Goal: Contribute content: Add original content to the website for others to see

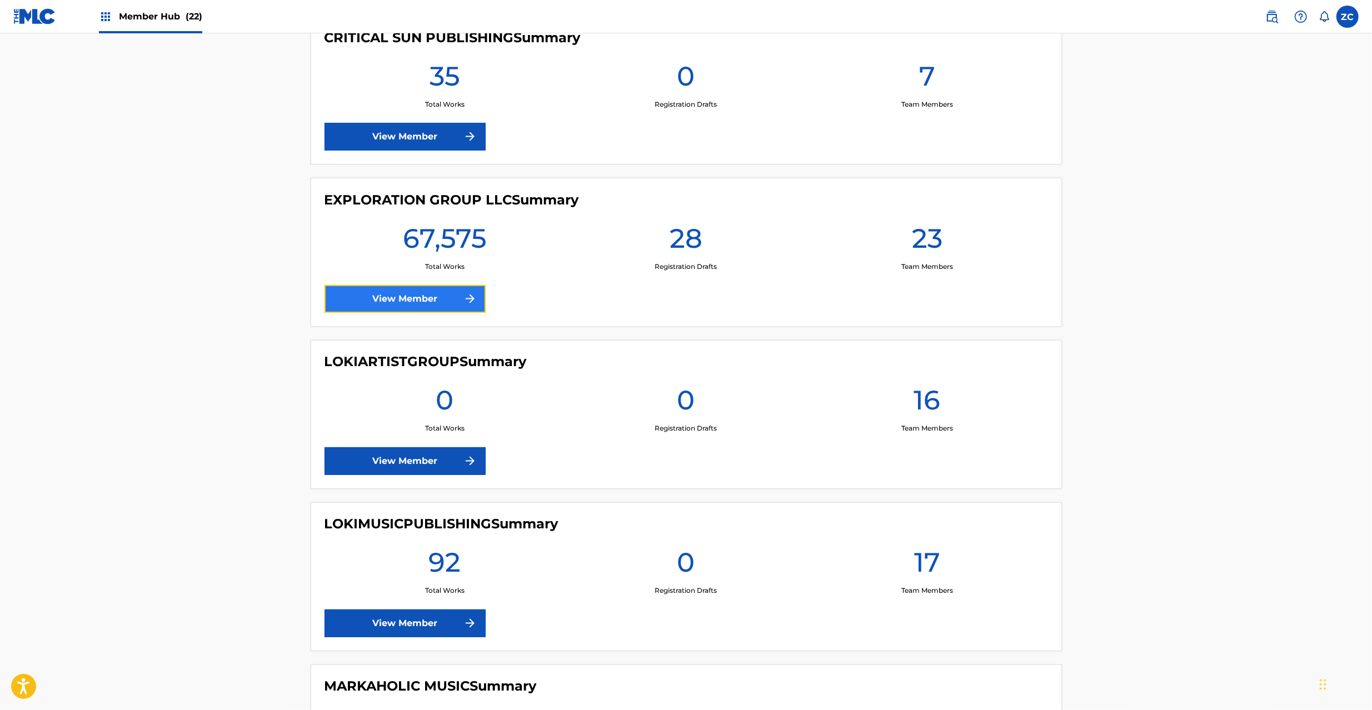
click at [445, 301] on link "View Member" at bounding box center [405, 299] width 161 height 28
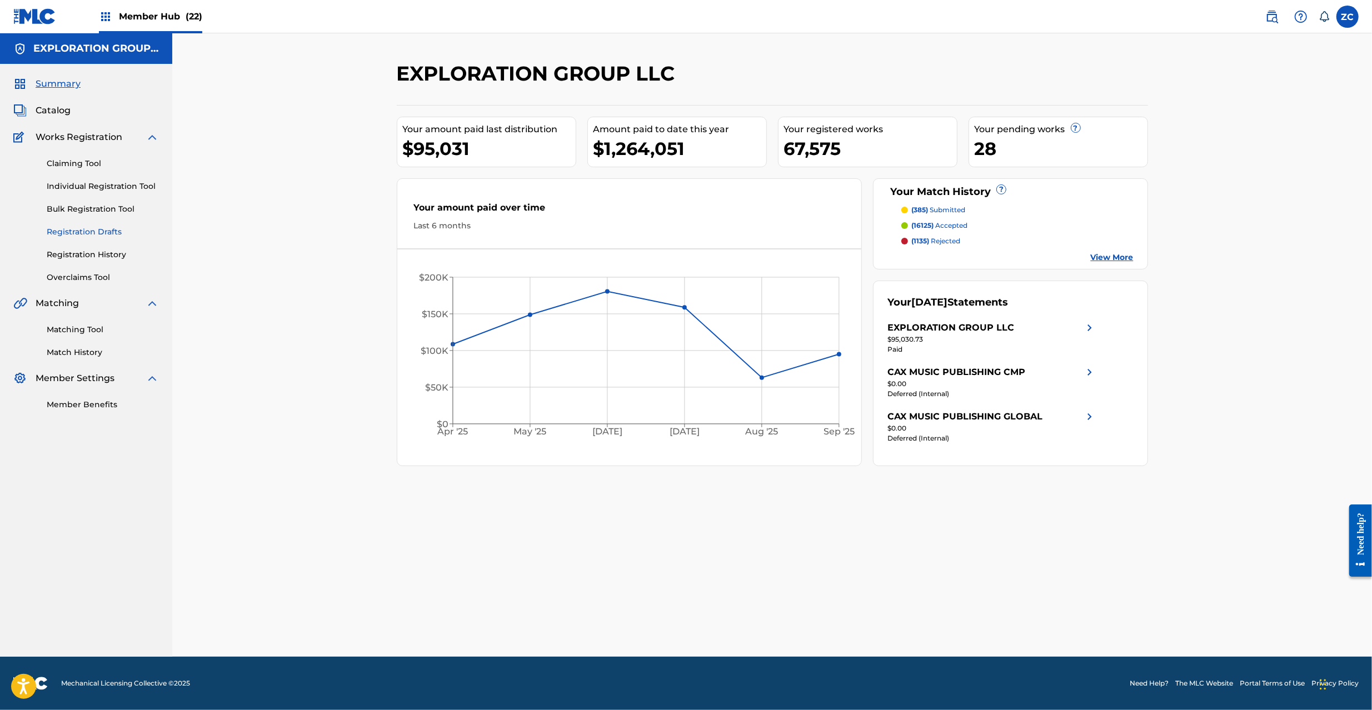
click at [89, 227] on link "Registration Drafts" at bounding box center [103, 232] width 112 height 12
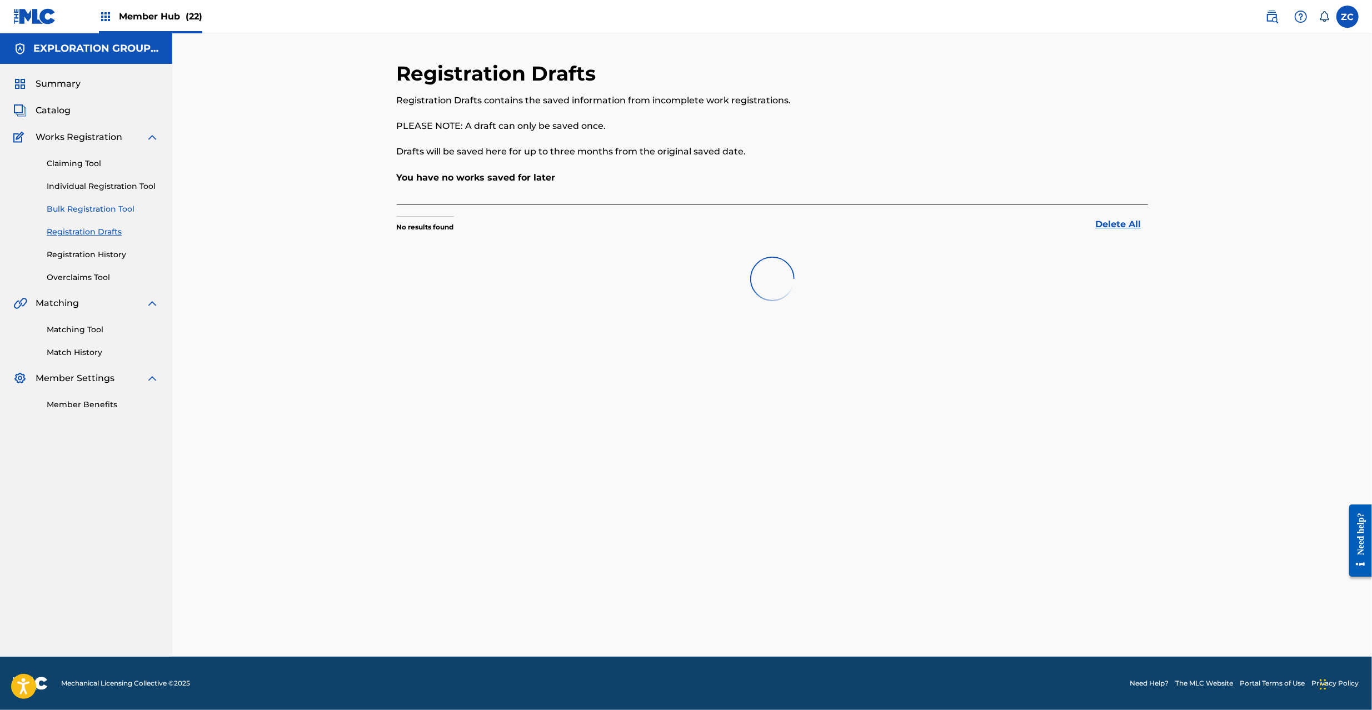
click at [92, 205] on link "Bulk Registration Tool" at bounding box center [103, 209] width 112 height 12
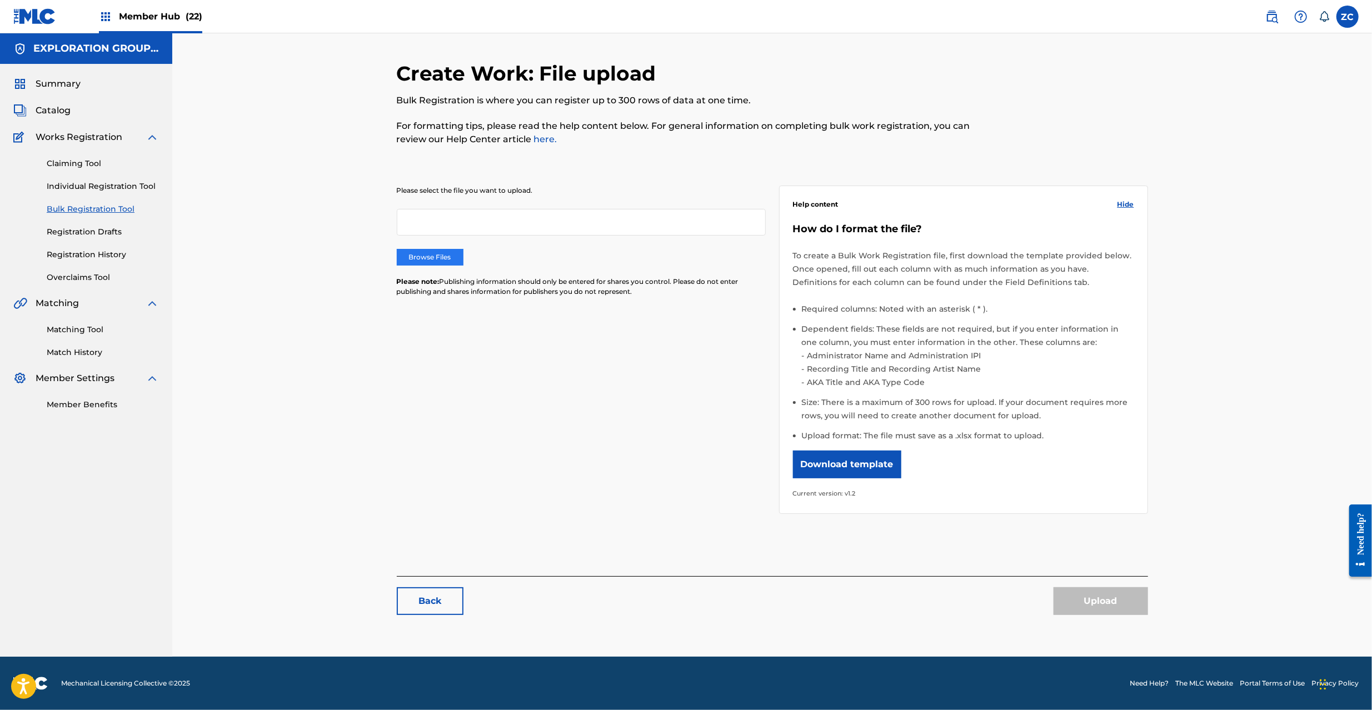
click at [449, 259] on label "Browse Files" at bounding box center [430, 257] width 67 height 17
click at [0, 0] on input "Browse Files" at bounding box center [0, 0] width 0 height 0
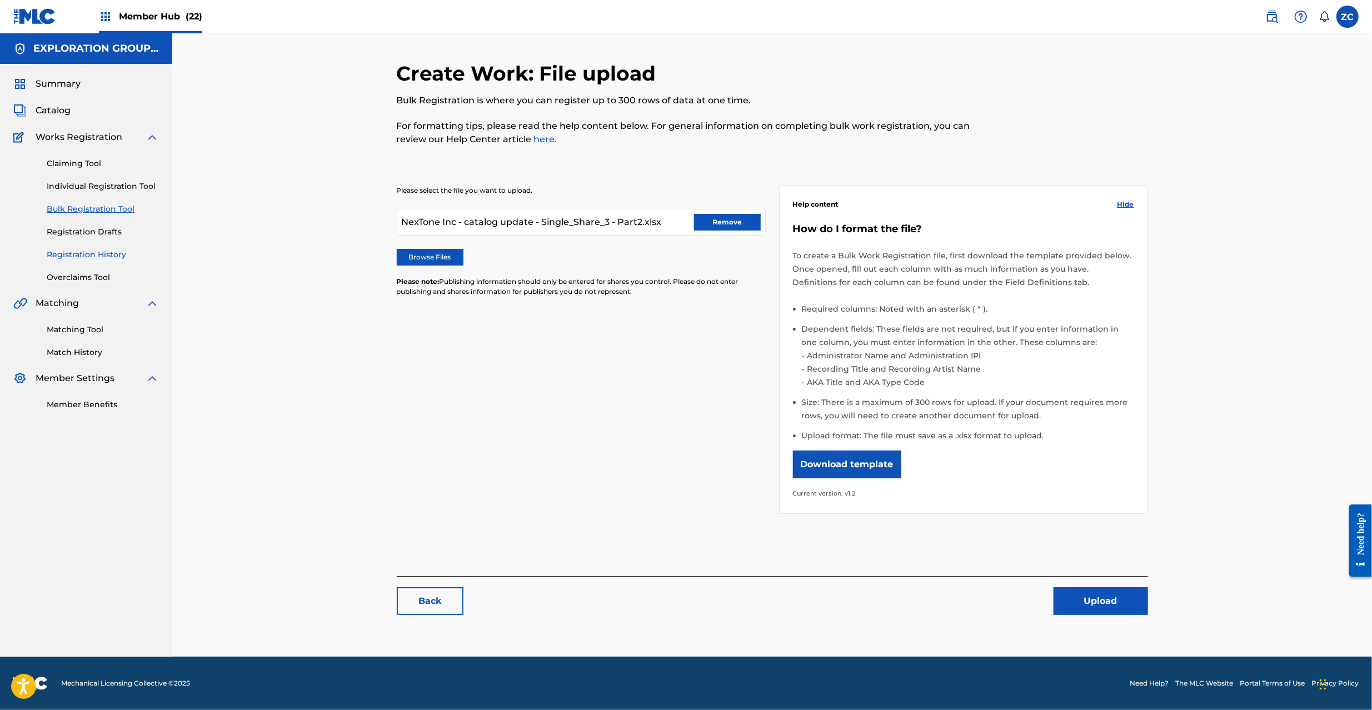
click at [96, 252] on link "Registration History" at bounding box center [103, 255] width 112 height 12
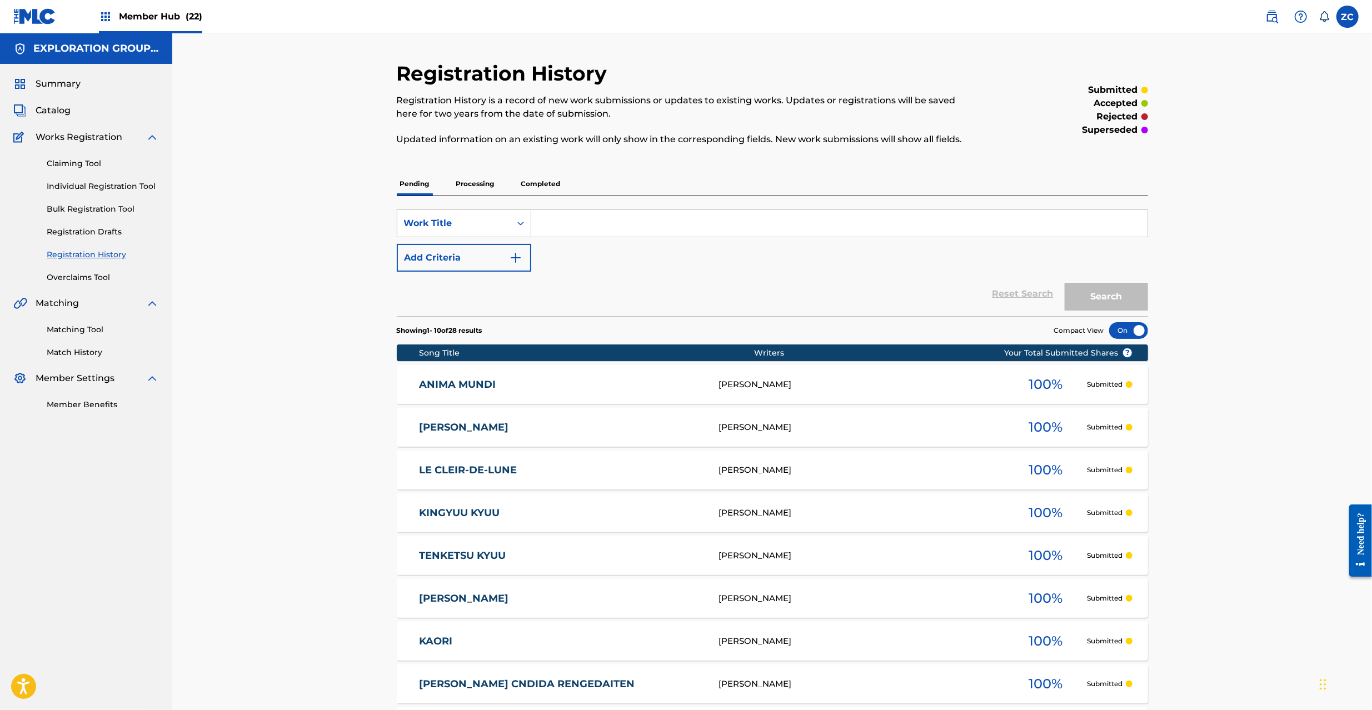
click at [647, 205] on div "SearchWithCriteria479c04f1-b3ca-488b-9ae1-fa17ef14e780 Work Title Add Criteria …" at bounding box center [772, 256] width 751 height 120
click at [670, 219] on input "Search Form" at bounding box center [839, 223] width 616 height 27
paste input "[PERSON_NAME]"
type input "[PERSON_NAME]"
click at [1112, 300] on button "Search" at bounding box center [1106, 297] width 83 height 28
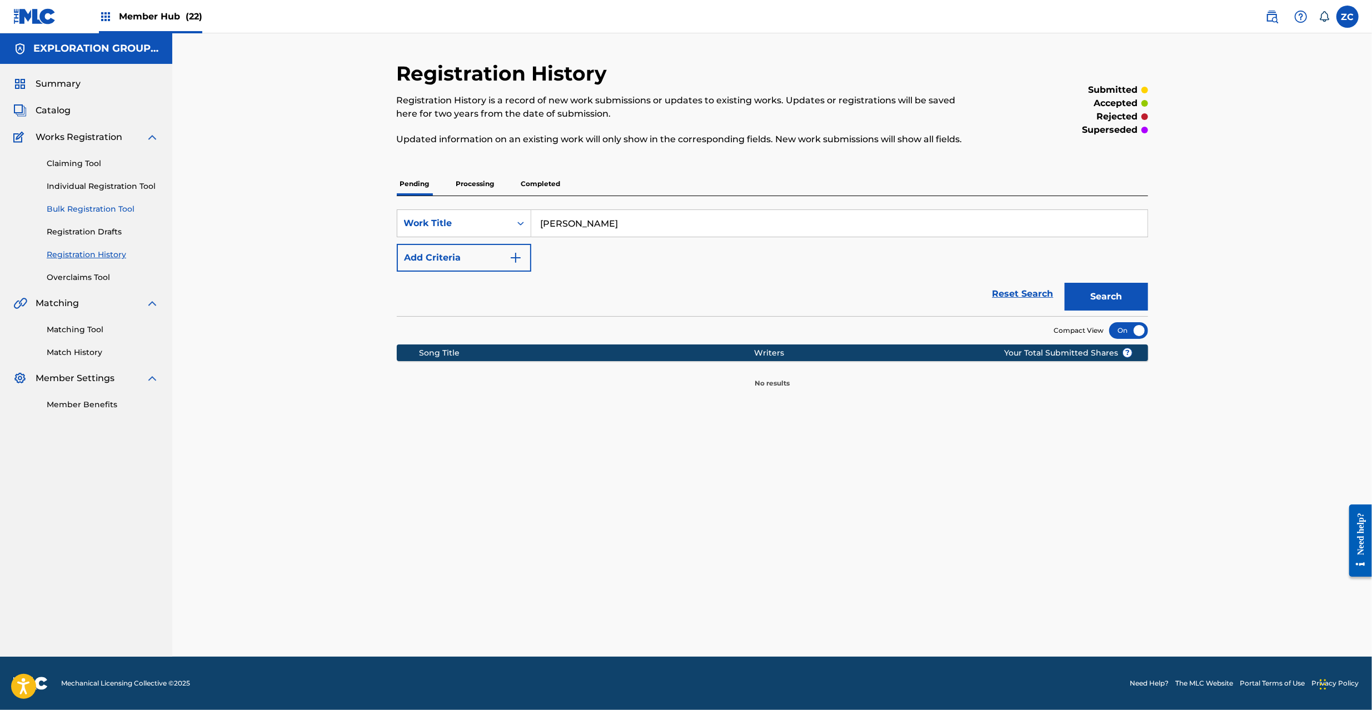
click at [98, 208] on link "Bulk Registration Tool" at bounding box center [103, 209] width 112 height 12
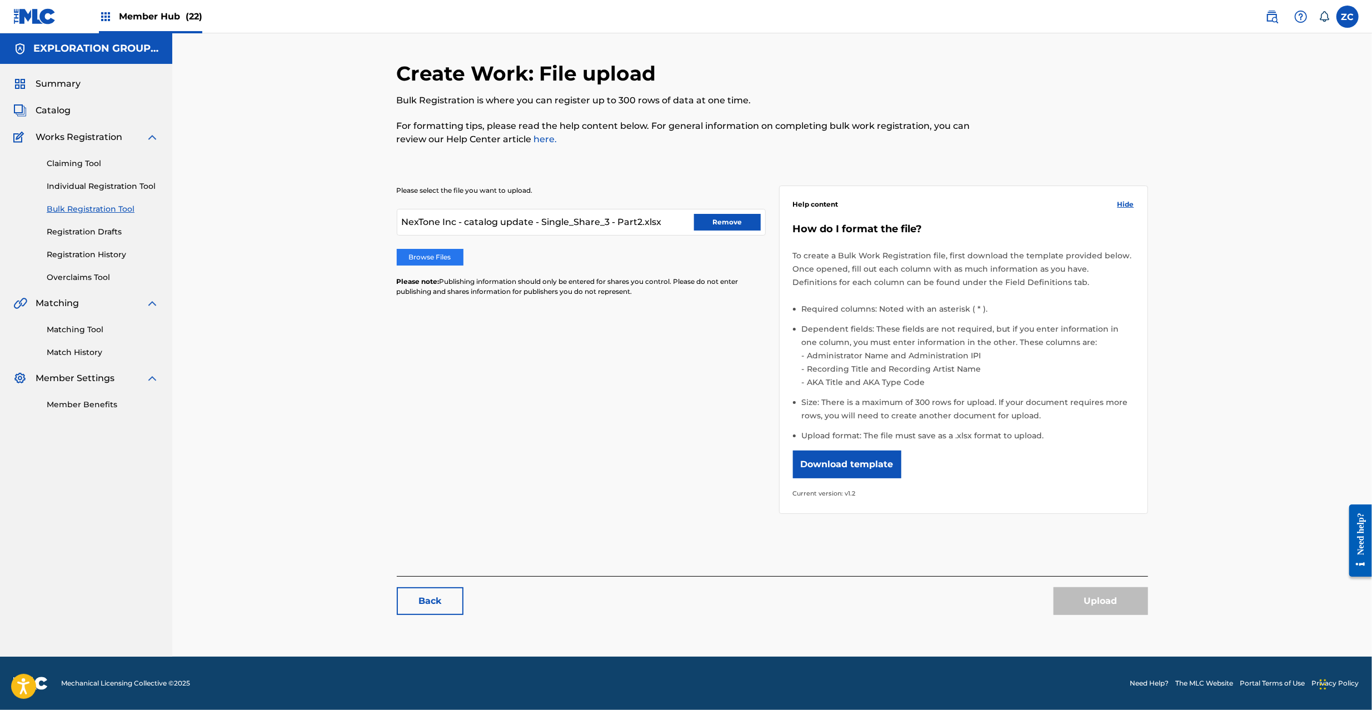
click at [442, 255] on label "Browse Files" at bounding box center [430, 257] width 67 height 17
click at [0, 0] on input "Browse Files" at bounding box center [0, 0] width 0 height 0
click at [1103, 607] on button "Upload" at bounding box center [1101, 601] width 94 height 28
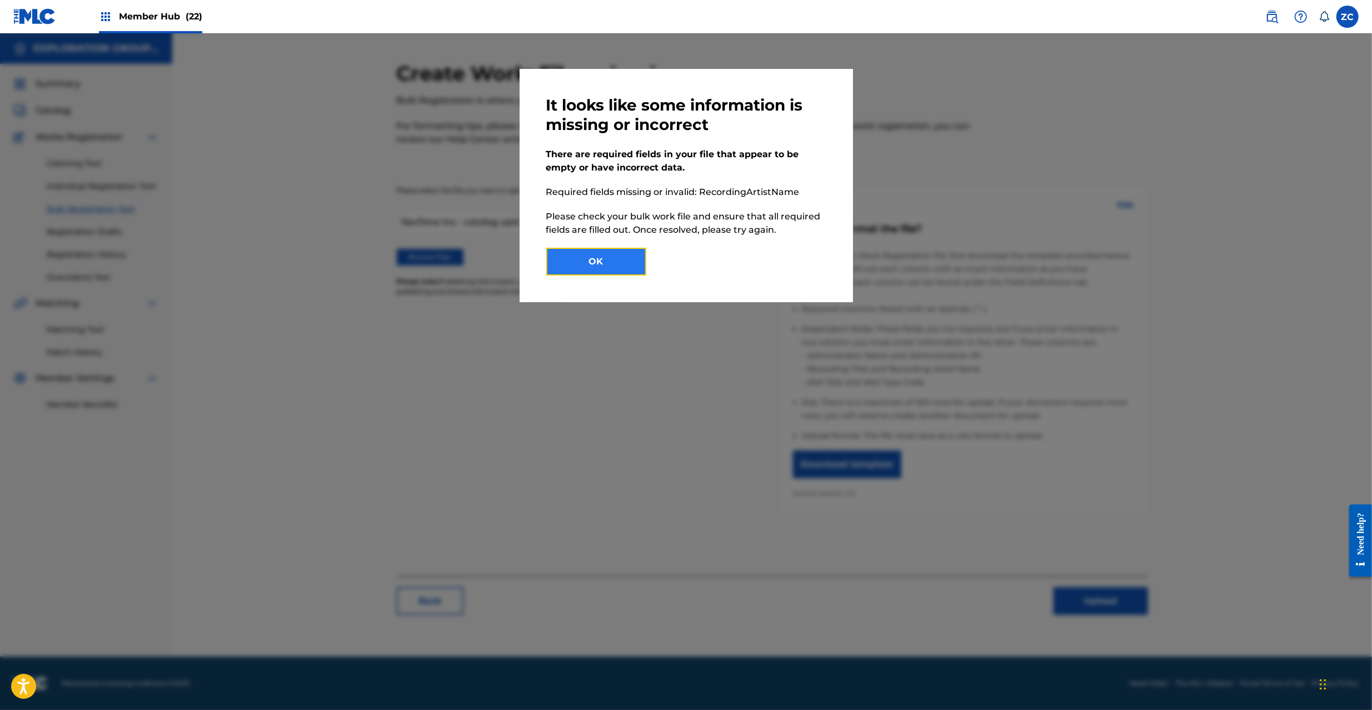
click at [627, 267] on button "OK" at bounding box center [596, 262] width 100 height 28
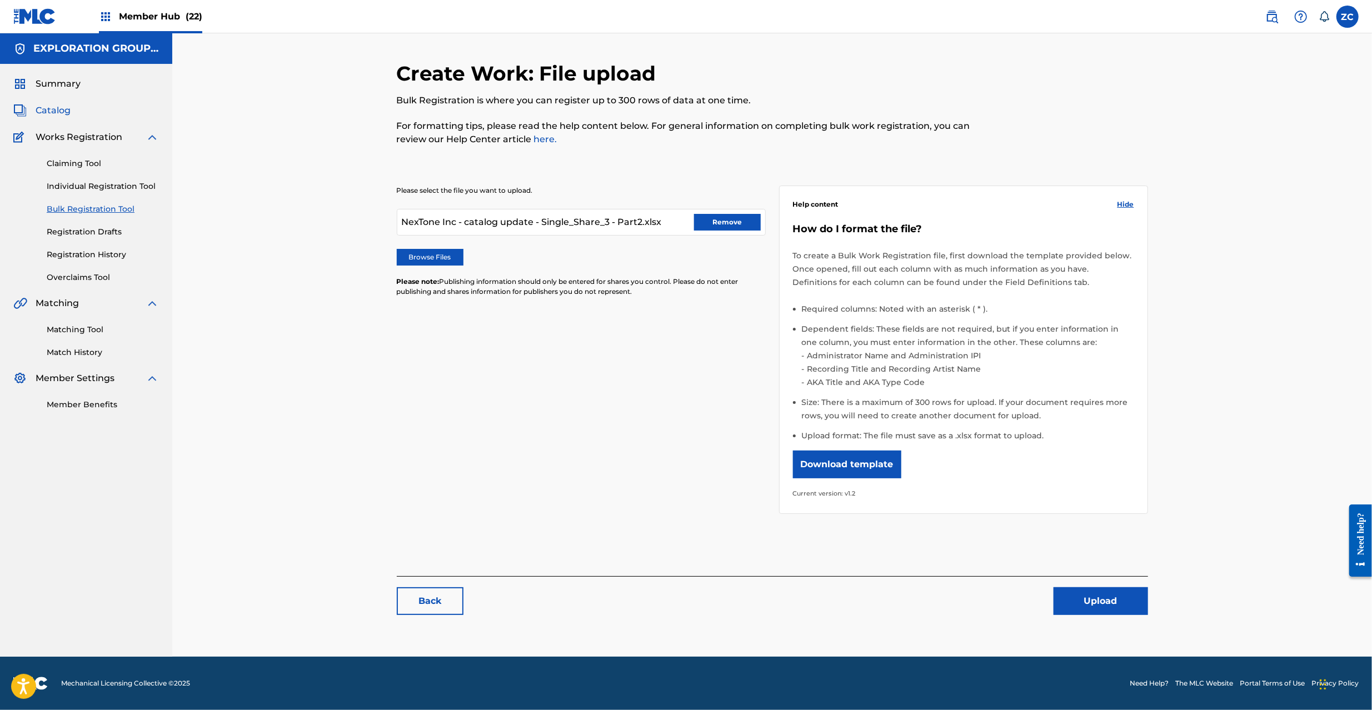
click at [63, 109] on span "Catalog" at bounding box center [53, 110] width 35 height 13
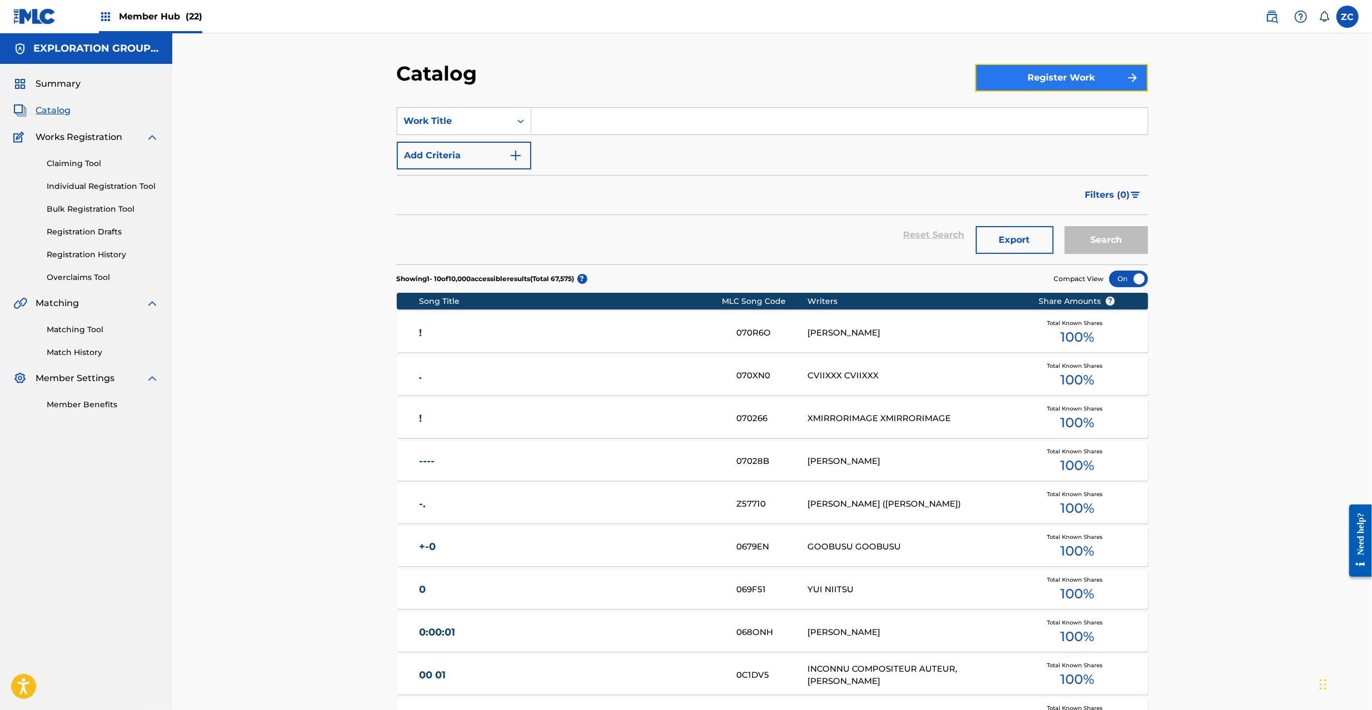
click at [1050, 69] on button "Register Work" at bounding box center [1061, 78] width 173 height 28
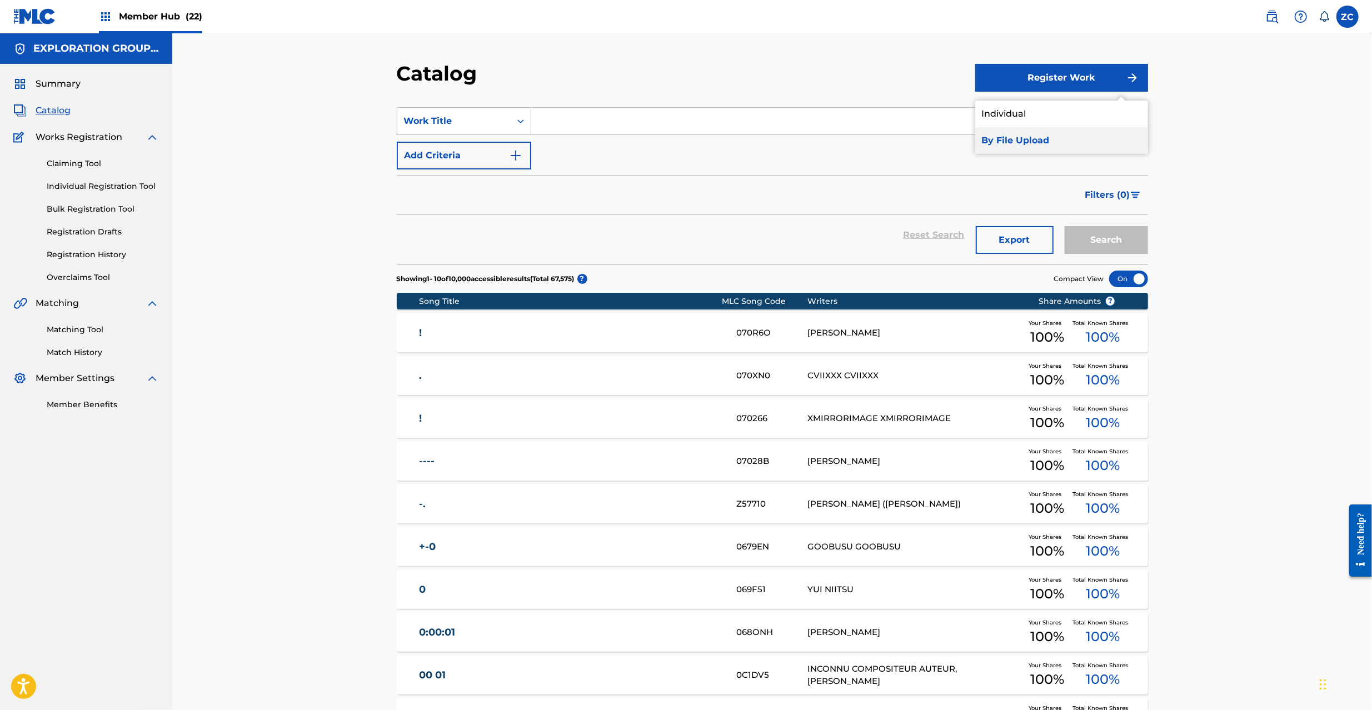
click at [1063, 139] on link "By File Upload" at bounding box center [1061, 140] width 173 height 27
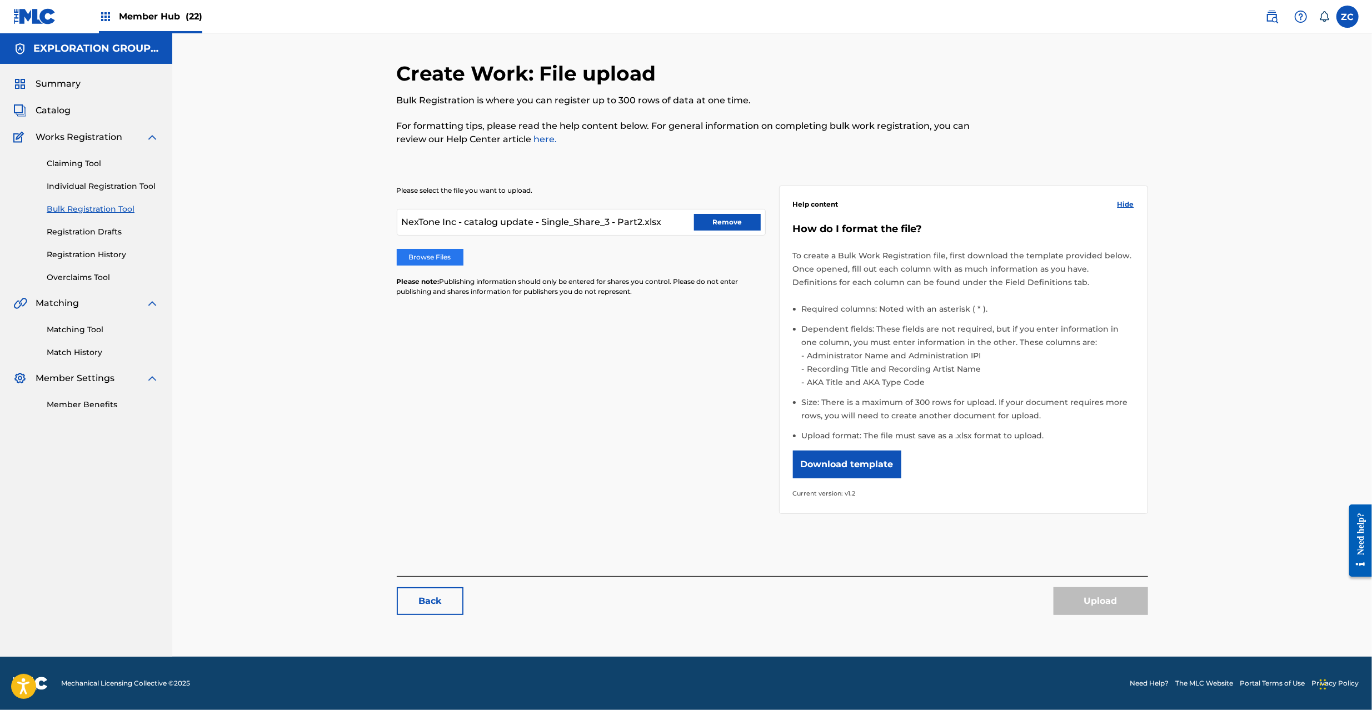
click at [417, 261] on label "Browse Files" at bounding box center [430, 257] width 67 height 17
click at [0, 0] on input "Browse Files" at bounding box center [0, 0] width 0 height 0
click at [1092, 605] on button "Upload" at bounding box center [1101, 601] width 94 height 28
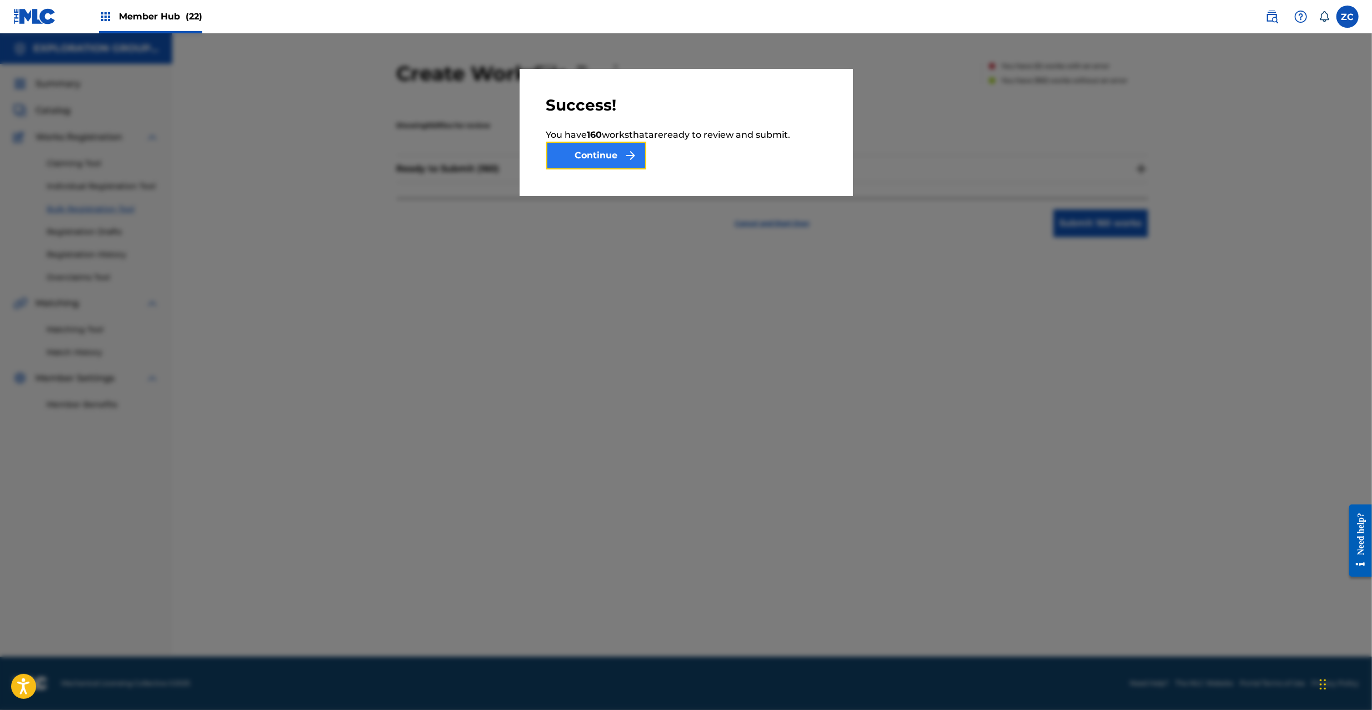
click at [632, 155] on img "submit" at bounding box center [630, 155] width 13 height 13
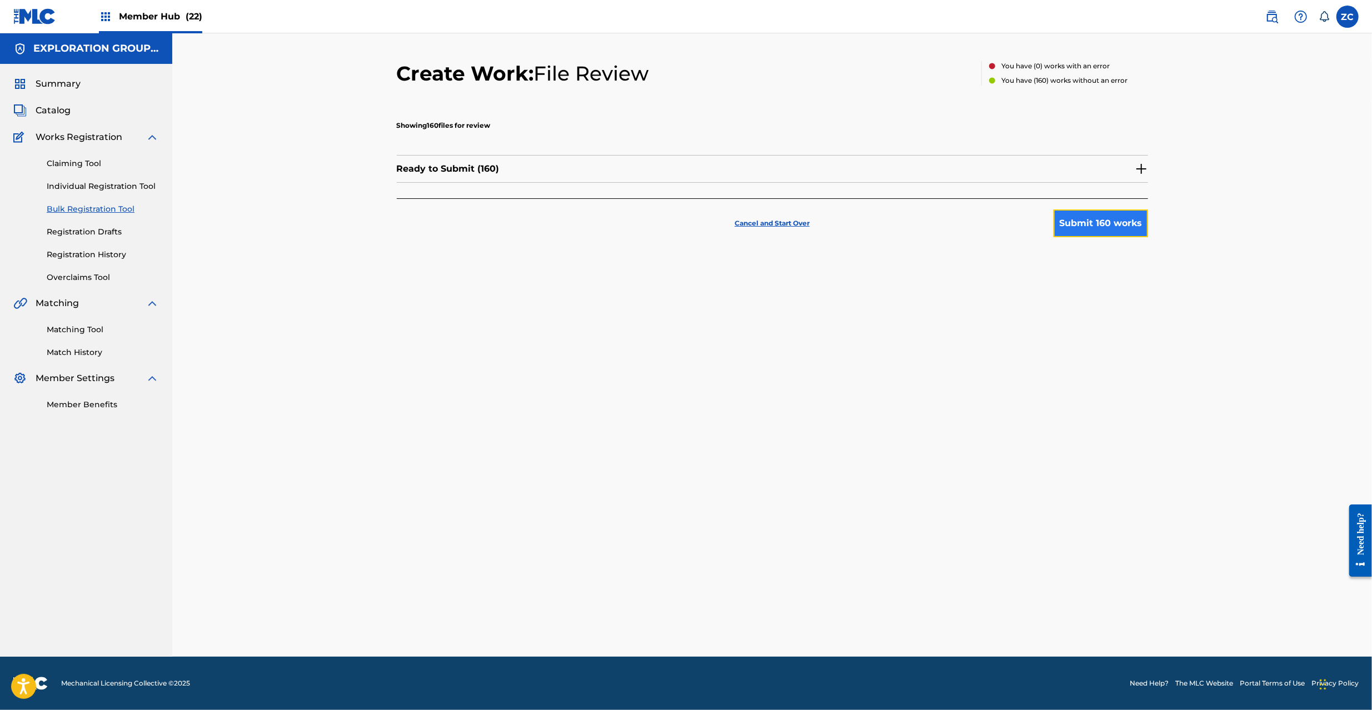
click at [1128, 221] on button "Submit 160 works" at bounding box center [1101, 224] width 94 height 28
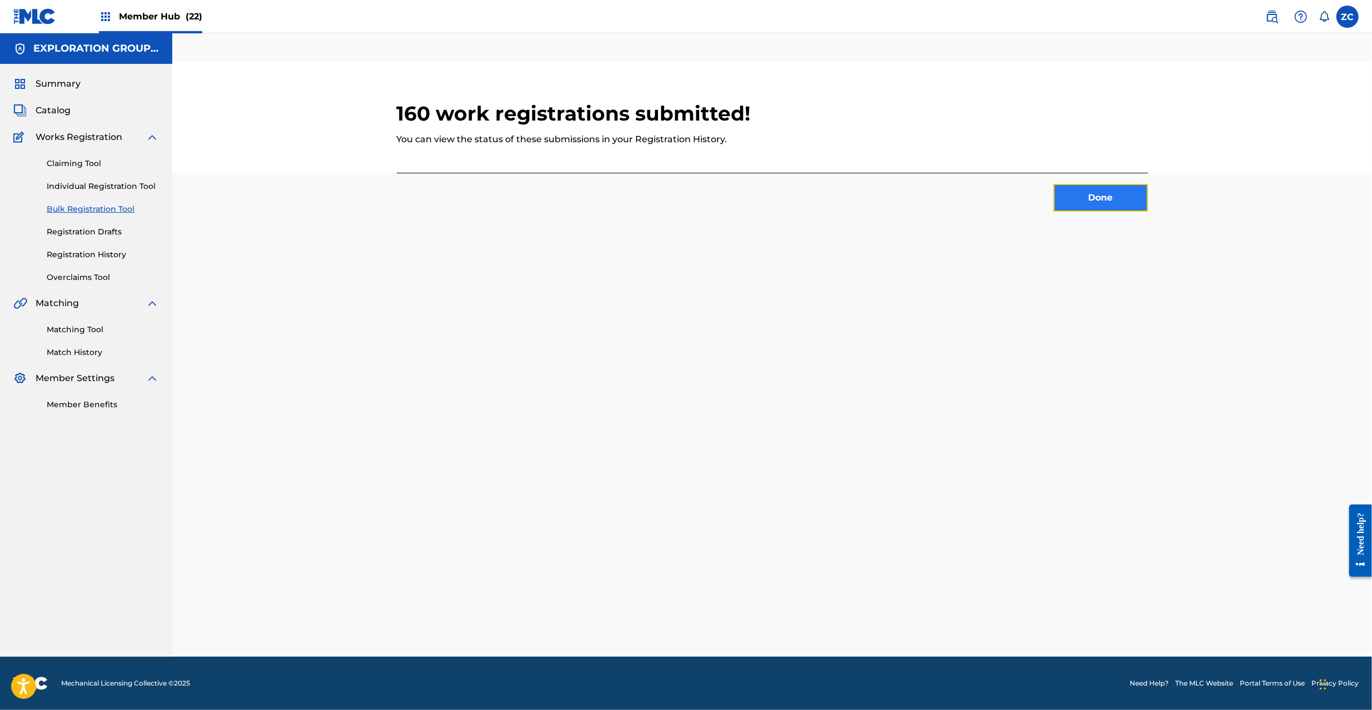
click at [1121, 186] on button "Done" at bounding box center [1101, 198] width 94 height 28
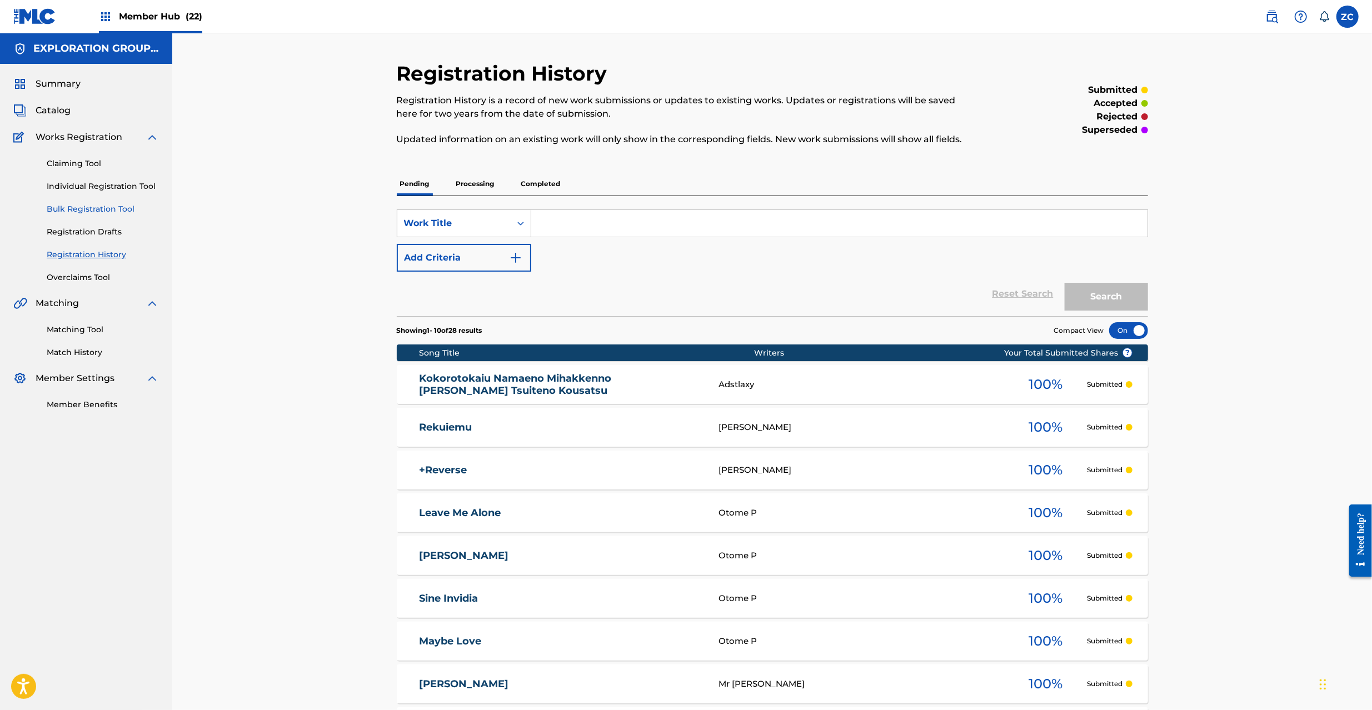
click at [91, 210] on link "Bulk Registration Tool" at bounding box center [103, 209] width 112 height 12
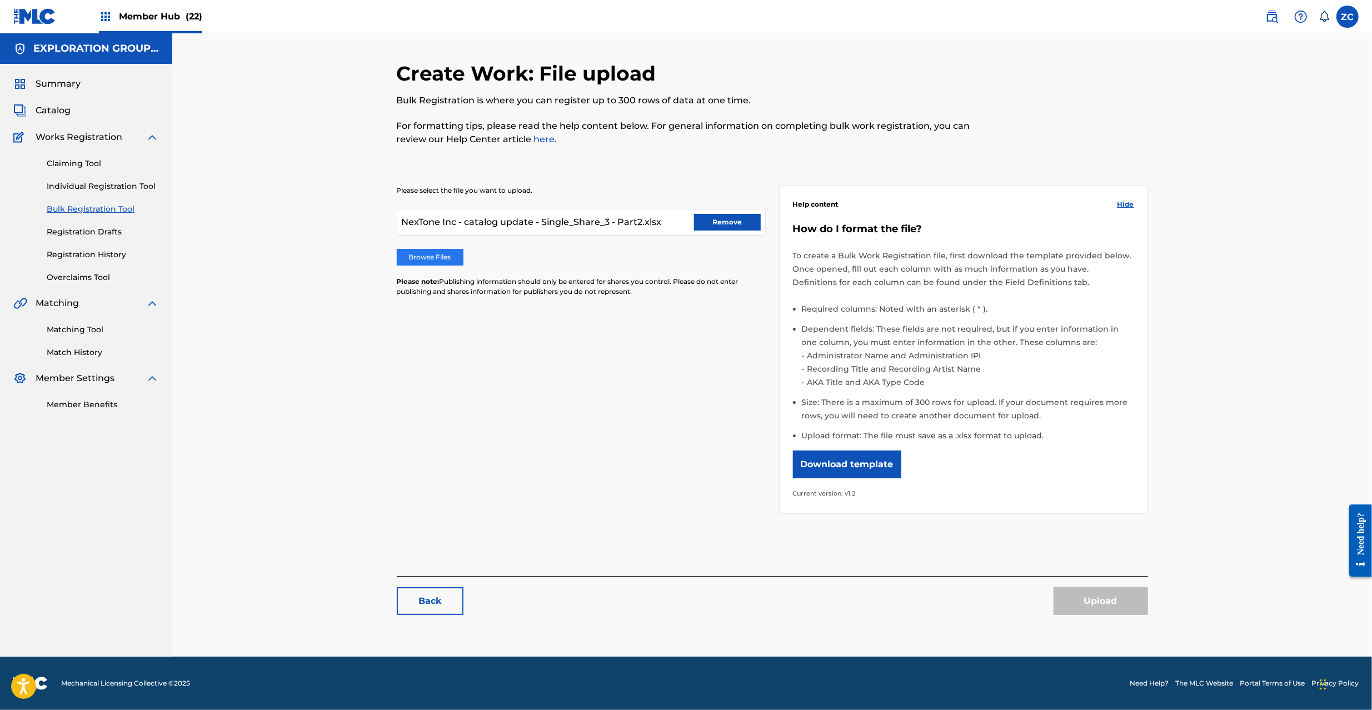
click at [409, 262] on label "Browse Files" at bounding box center [430, 257] width 67 height 17
click at [0, 0] on input "Browse Files" at bounding box center [0, 0] width 0 height 0
click at [1098, 600] on button "Upload" at bounding box center [1101, 601] width 94 height 28
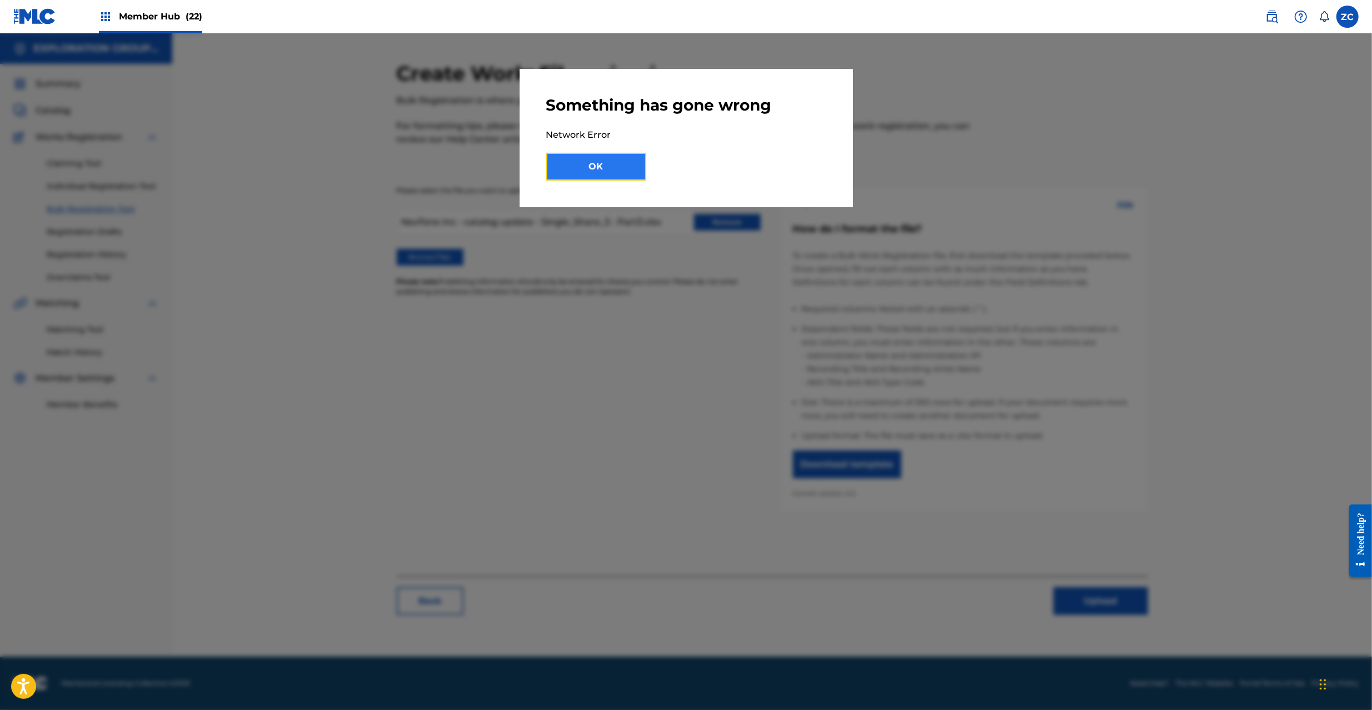
click at [607, 163] on button "OK" at bounding box center [596, 167] width 100 height 28
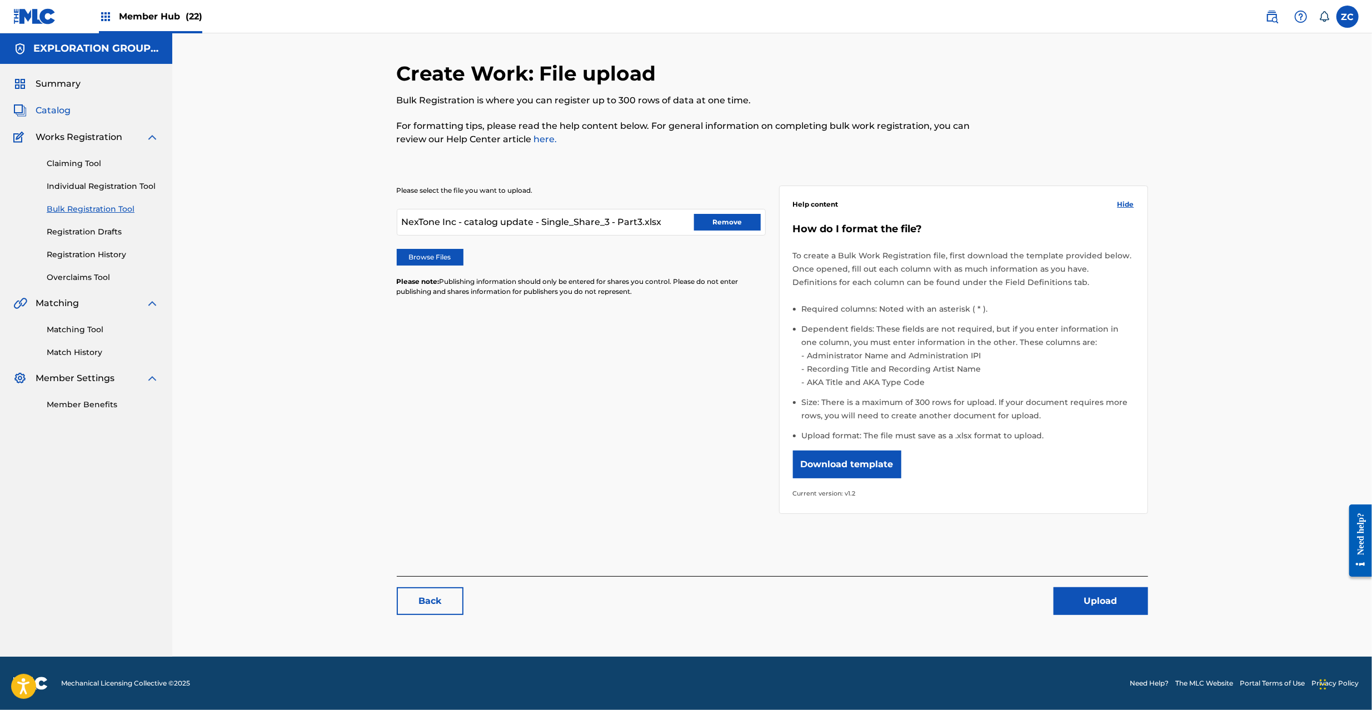
click at [59, 109] on span "Catalog" at bounding box center [53, 110] width 35 height 13
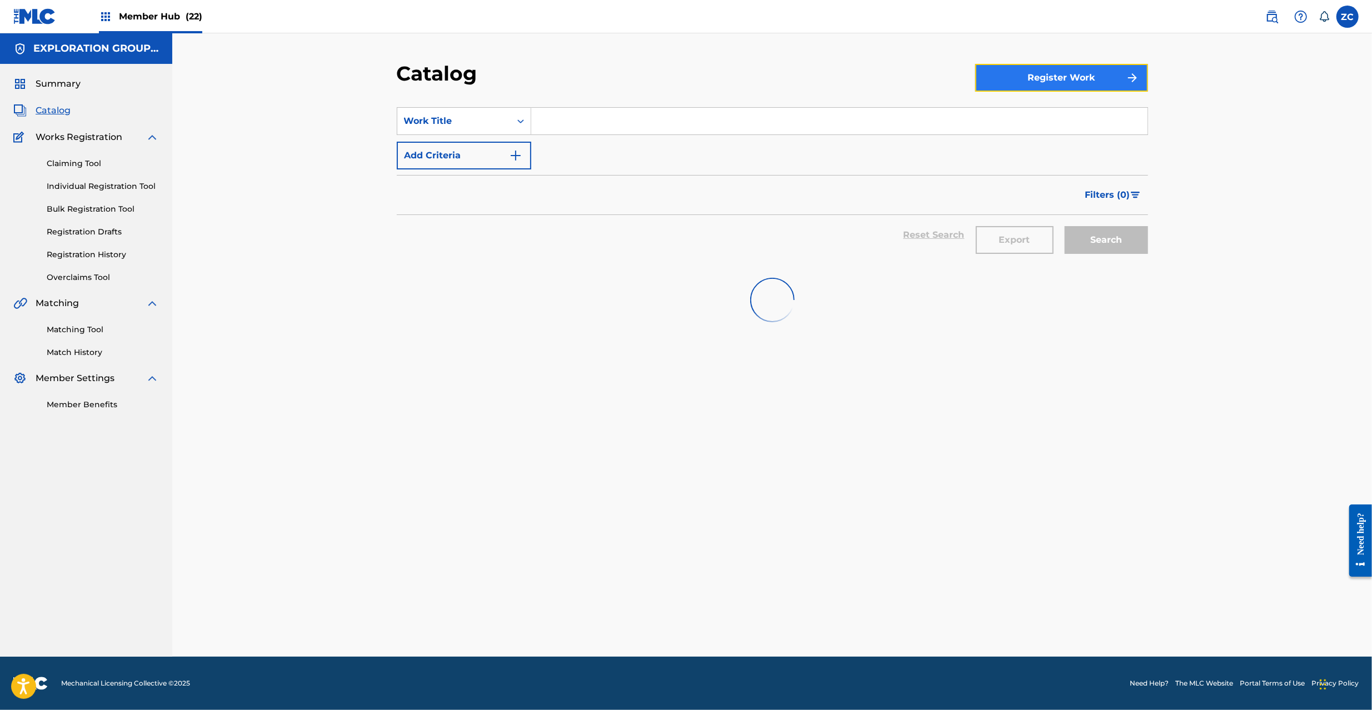
click at [1097, 81] on button "Register Work" at bounding box center [1061, 78] width 173 height 28
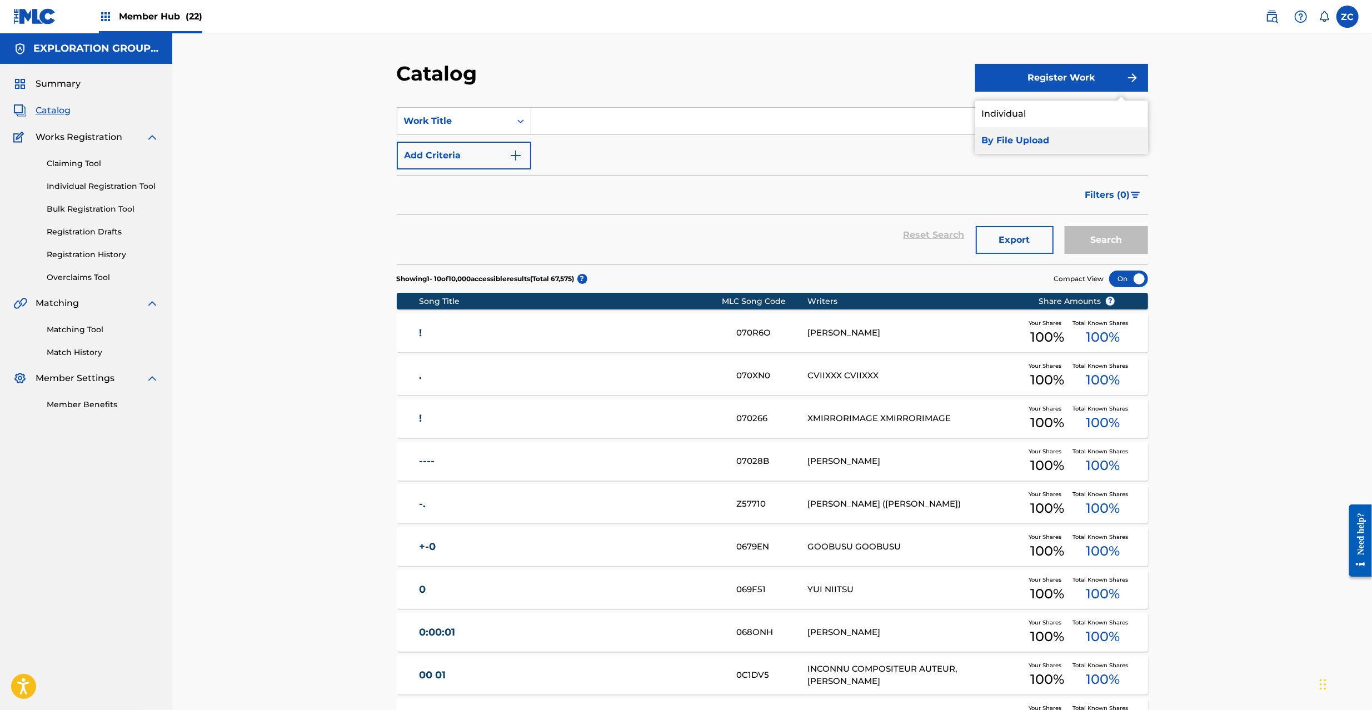
click at [1032, 138] on link "By File Upload" at bounding box center [1061, 140] width 173 height 27
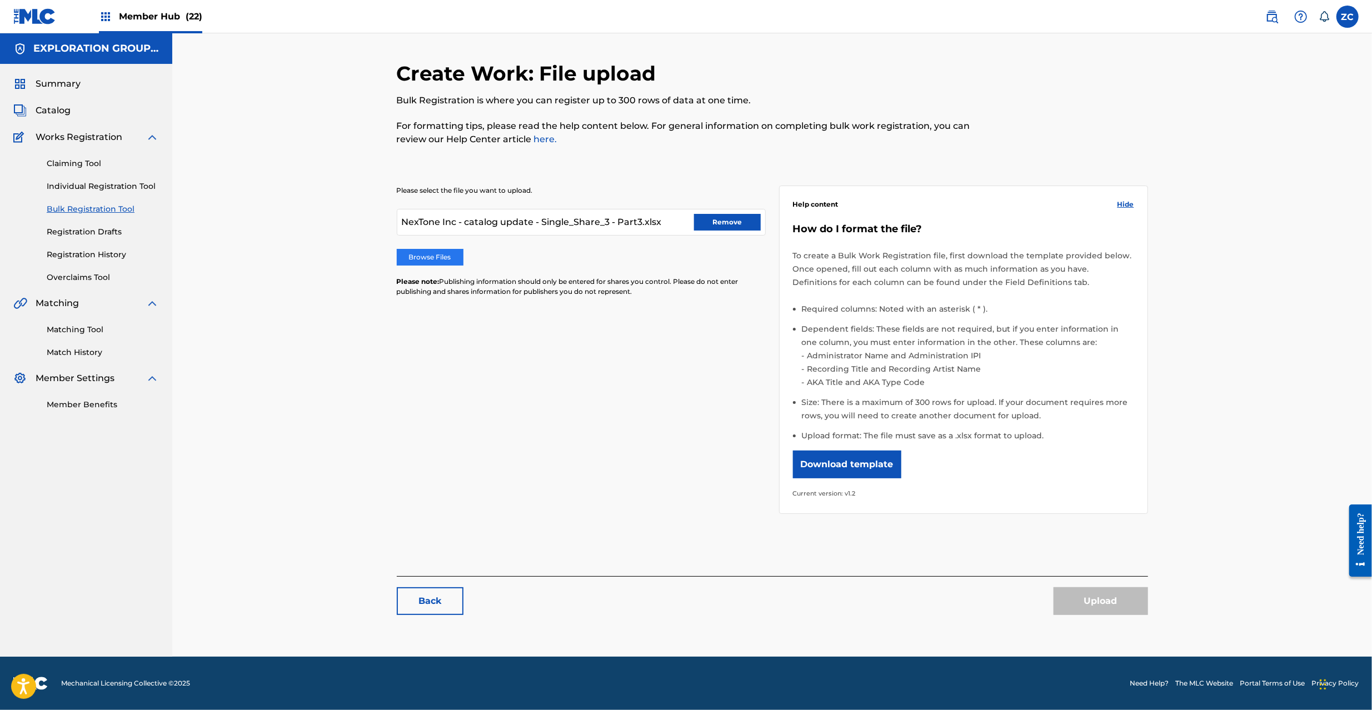
click at [426, 261] on label "Browse Files" at bounding box center [430, 257] width 67 height 17
click at [0, 0] on input "Browse Files" at bounding box center [0, 0] width 0 height 0
click at [1090, 601] on button "Upload" at bounding box center [1101, 601] width 94 height 28
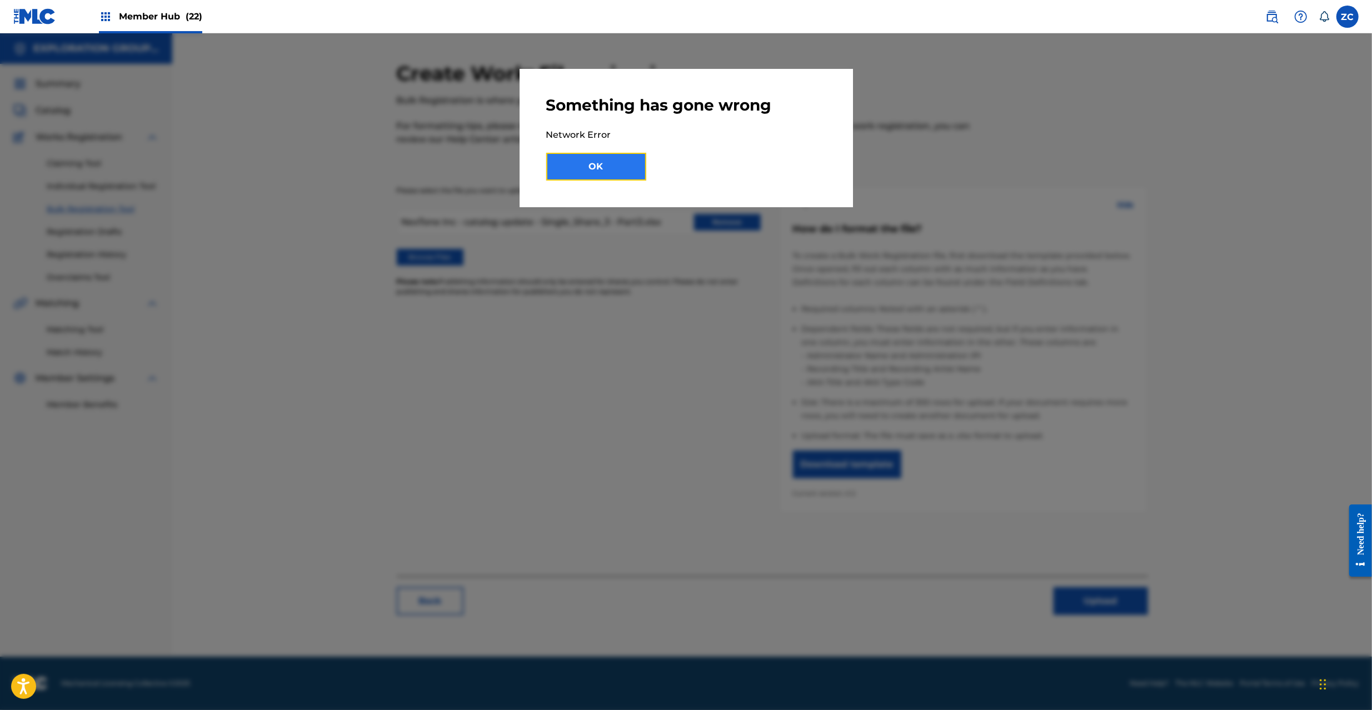
click at [594, 153] on button "OK" at bounding box center [596, 167] width 100 height 28
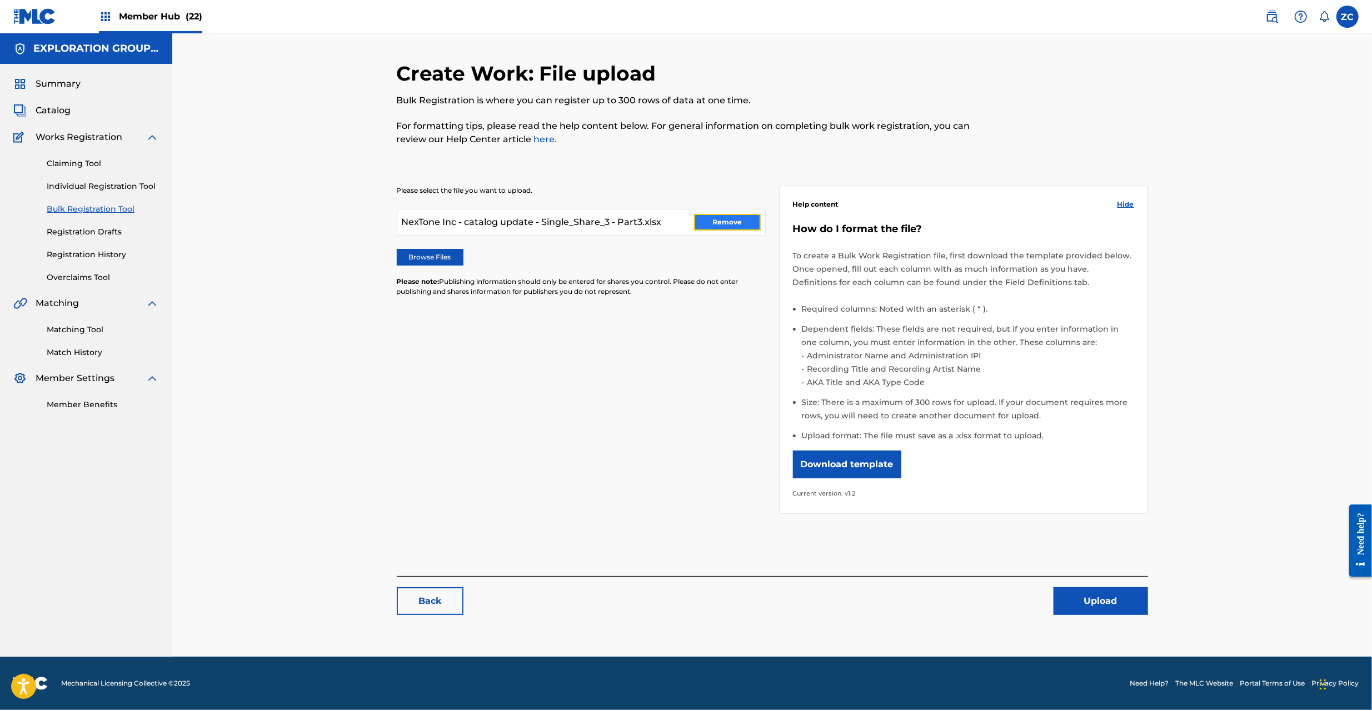
click at [723, 221] on button "Remove" at bounding box center [727, 222] width 67 height 17
click at [445, 258] on label "Browse Files" at bounding box center [430, 257] width 67 height 17
click at [0, 0] on input "Browse Files" at bounding box center [0, 0] width 0 height 0
click at [58, 108] on span "Catalog" at bounding box center [53, 110] width 35 height 13
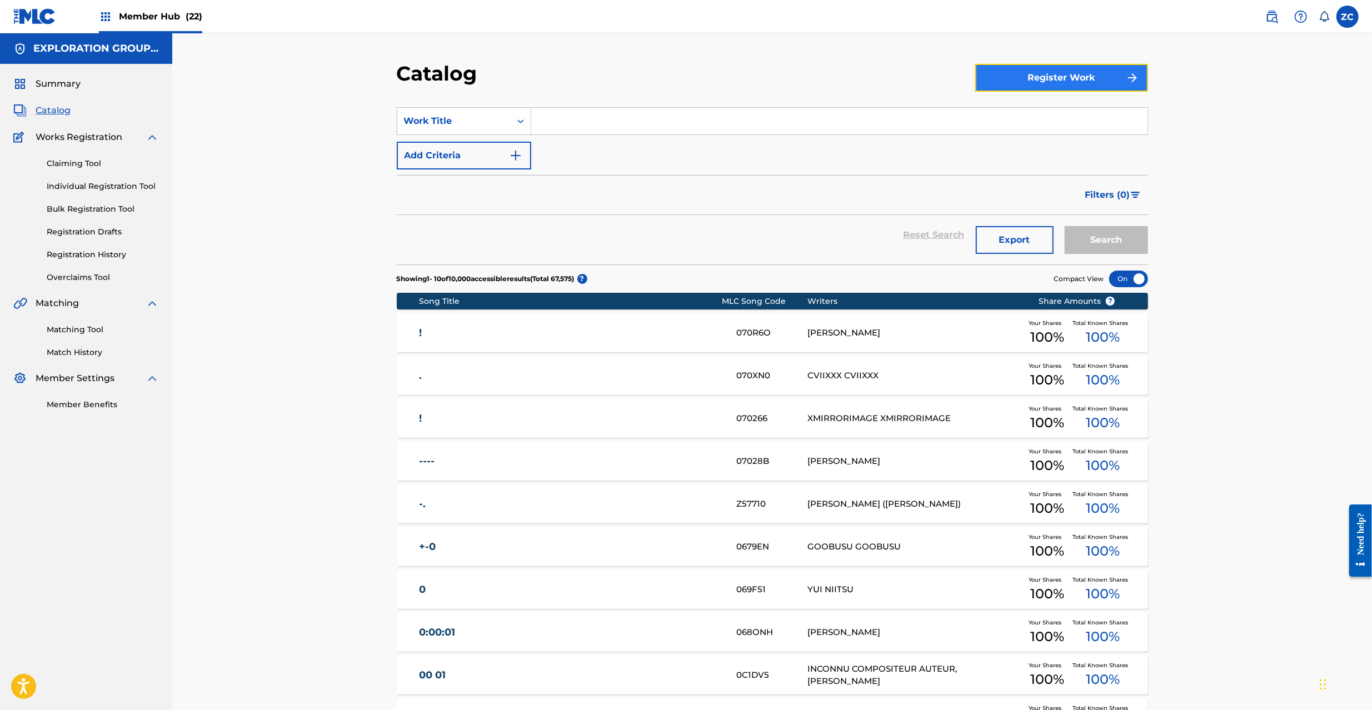
click at [1082, 79] on button "Register Work" at bounding box center [1061, 78] width 173 height 28
click at [1037, 141] on link "By File Upload" at bounding box center [1061, 140] width 173 height 27
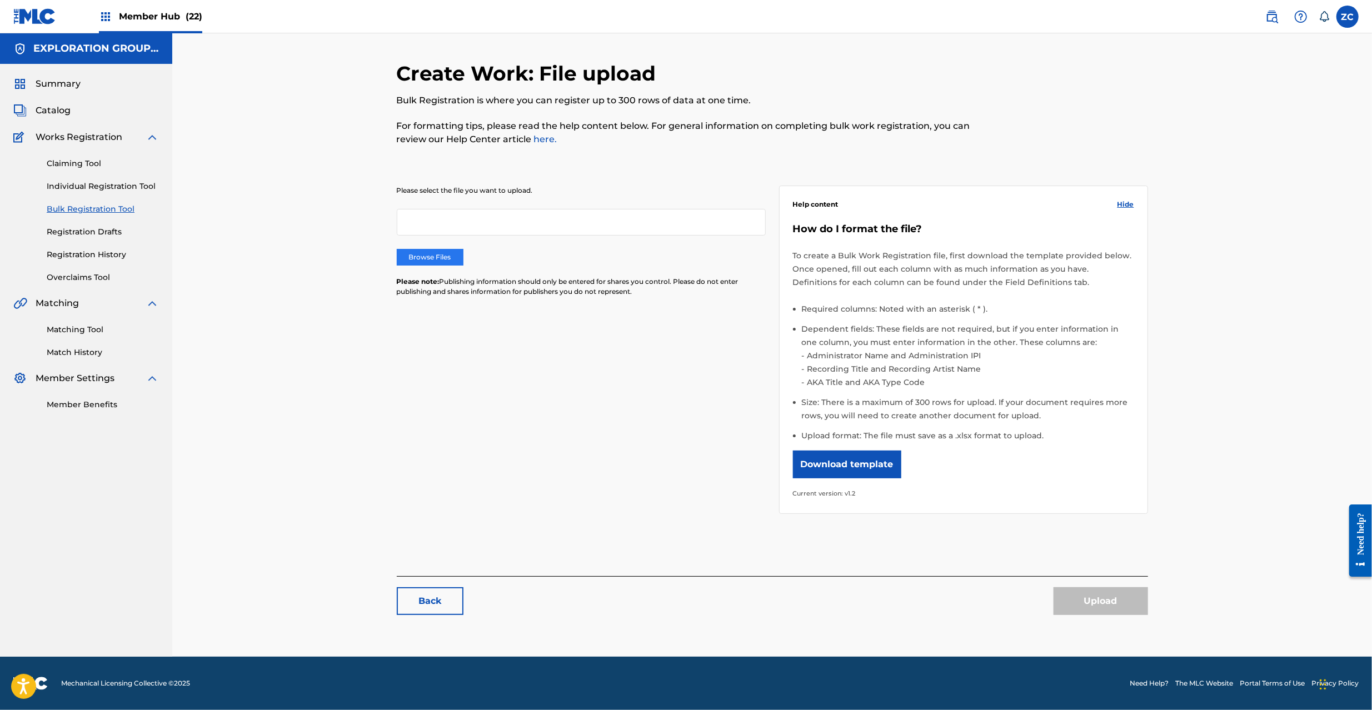
click at [432, 256] on label "Browse Files" at bounding box center [430, 257] width 67 height 17
click at [0, 0] on input "Browse Files" at bounding box center [0, 0] width 0 height 0
click at [1103, 610] on button "Upload" at bounding box center [1101, 601] width 94 height 28
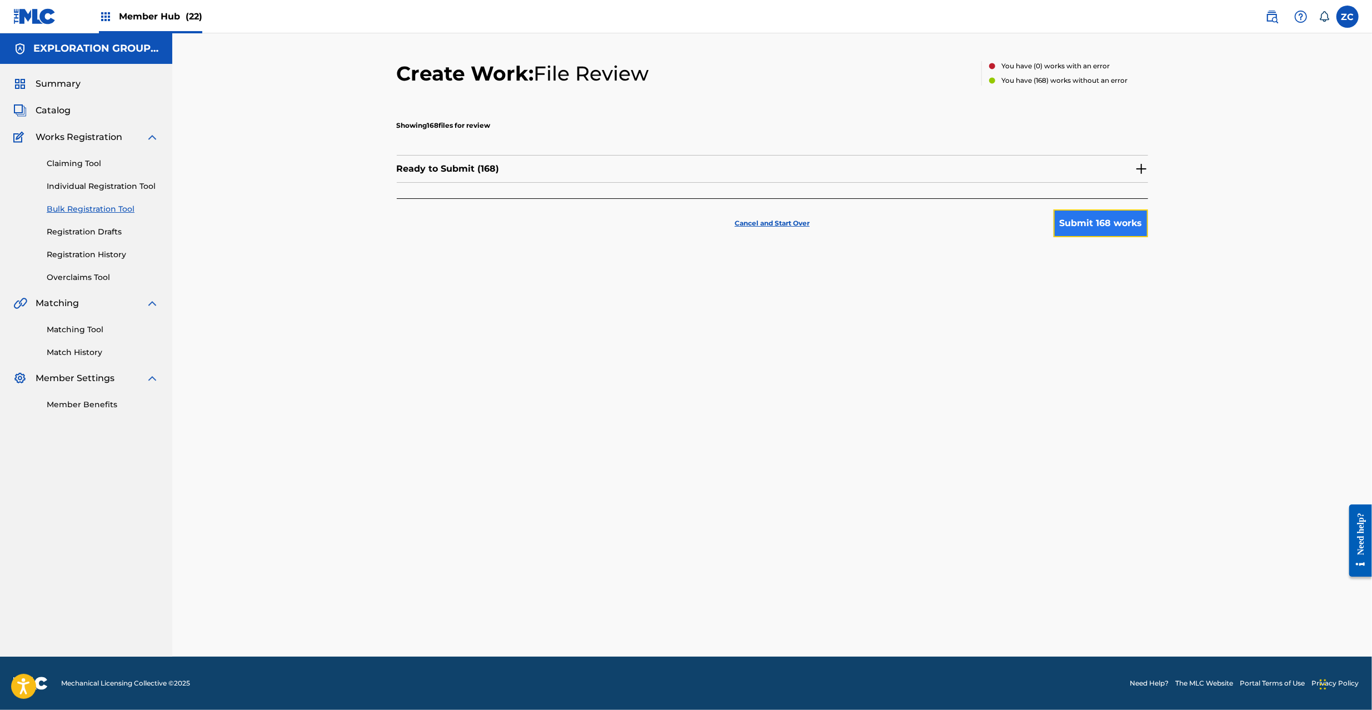
click at [1115, 221] on button "Submit 168 works" at bounding box center [1101, 224] width 94 height 28
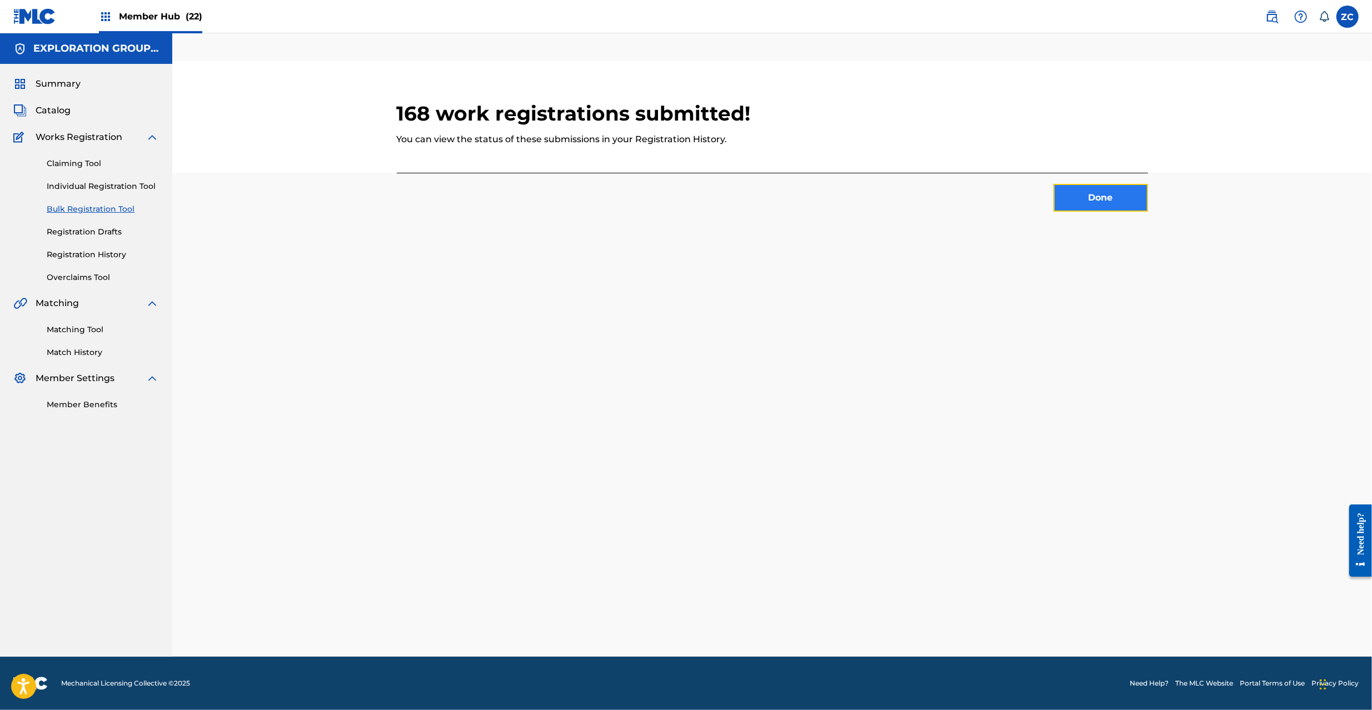
click at [1112, 196] on button "Done" at bounding box center [1101, 198] width 94 height 28
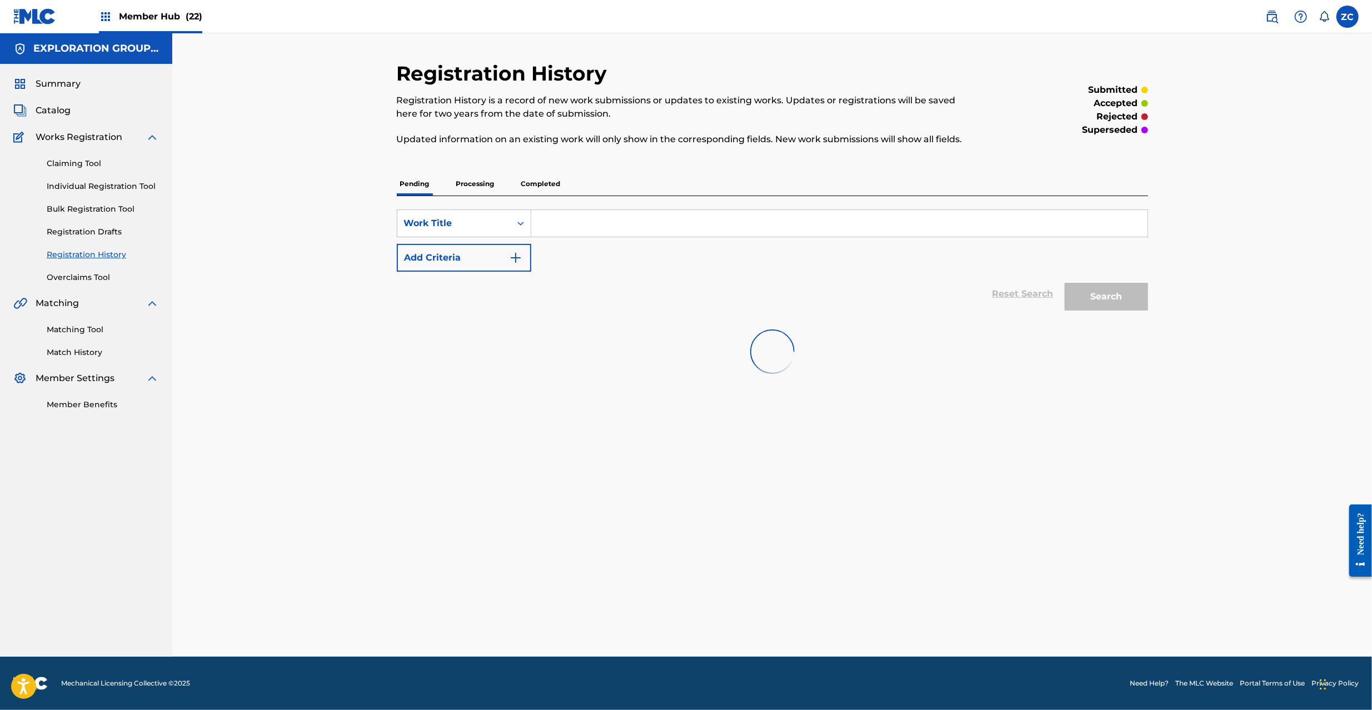
click at [1309, 283] on div "Registration History Registration History is a record of new work submissions o…" at bounding box center [772, 345] width 1200 height 624
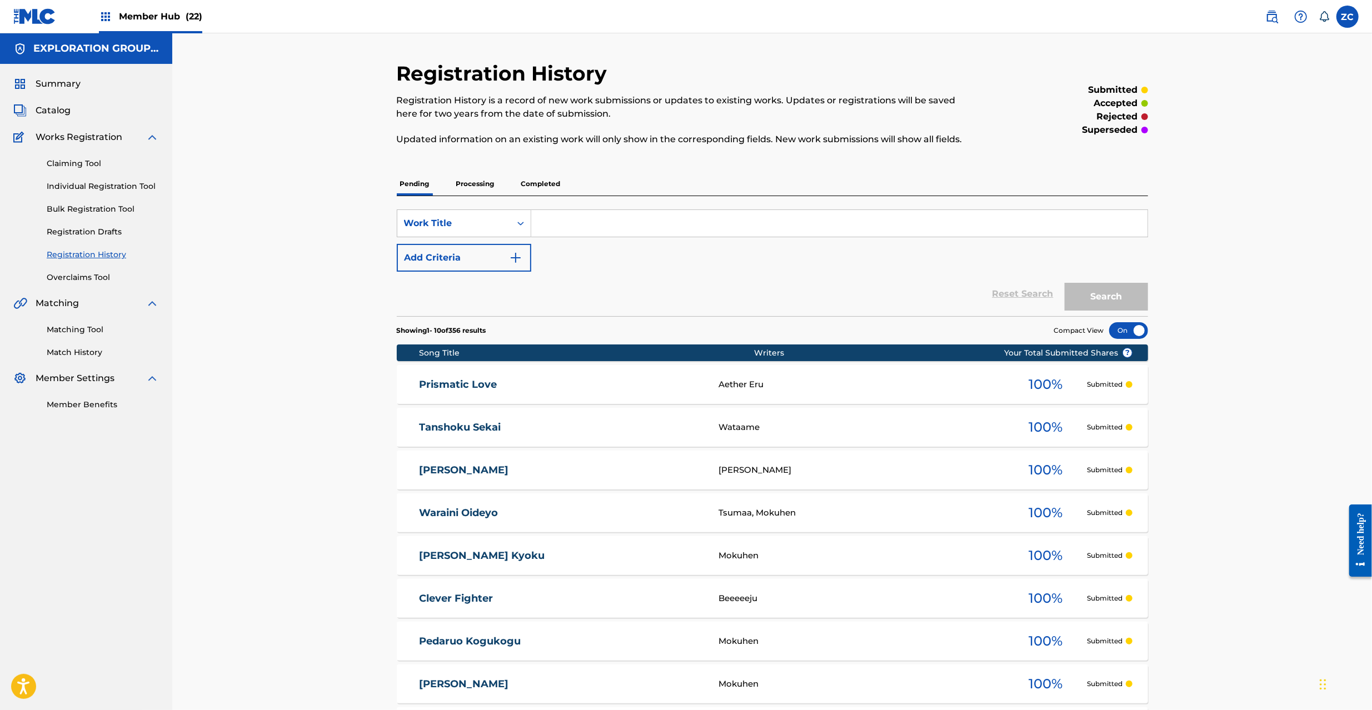
click at [316, 507] on div "Registration History Registration History is a record of new work submissions o…" at bounding box center [772, 448] width 1200 height 831
click at [66, 108] on span "Catalog" at bounding box center [53, 110] width 35 height 13
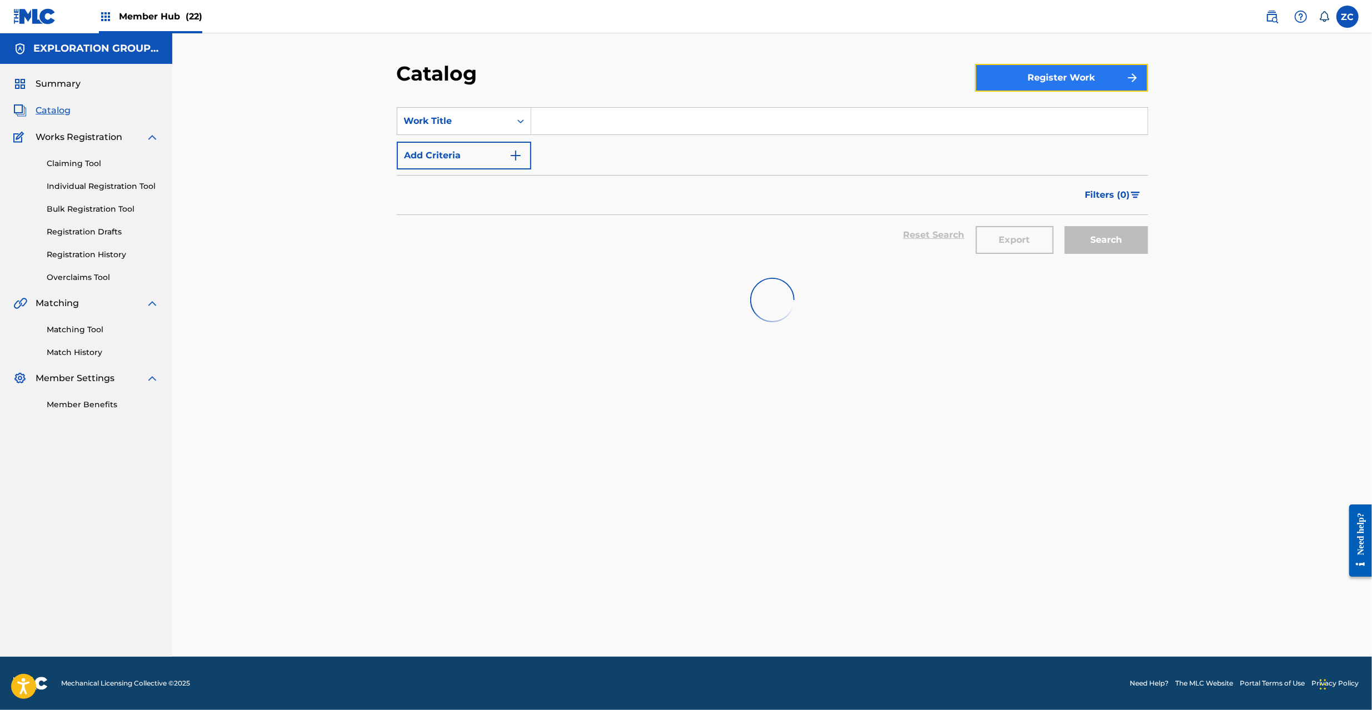
click at [1049, 83] on button "Register Work" at bounding box center [1061, 78] width 173 height 28
click at [1063, 136] on link "By File Upload" at bounding box center [1061, 140] width 173 height 27
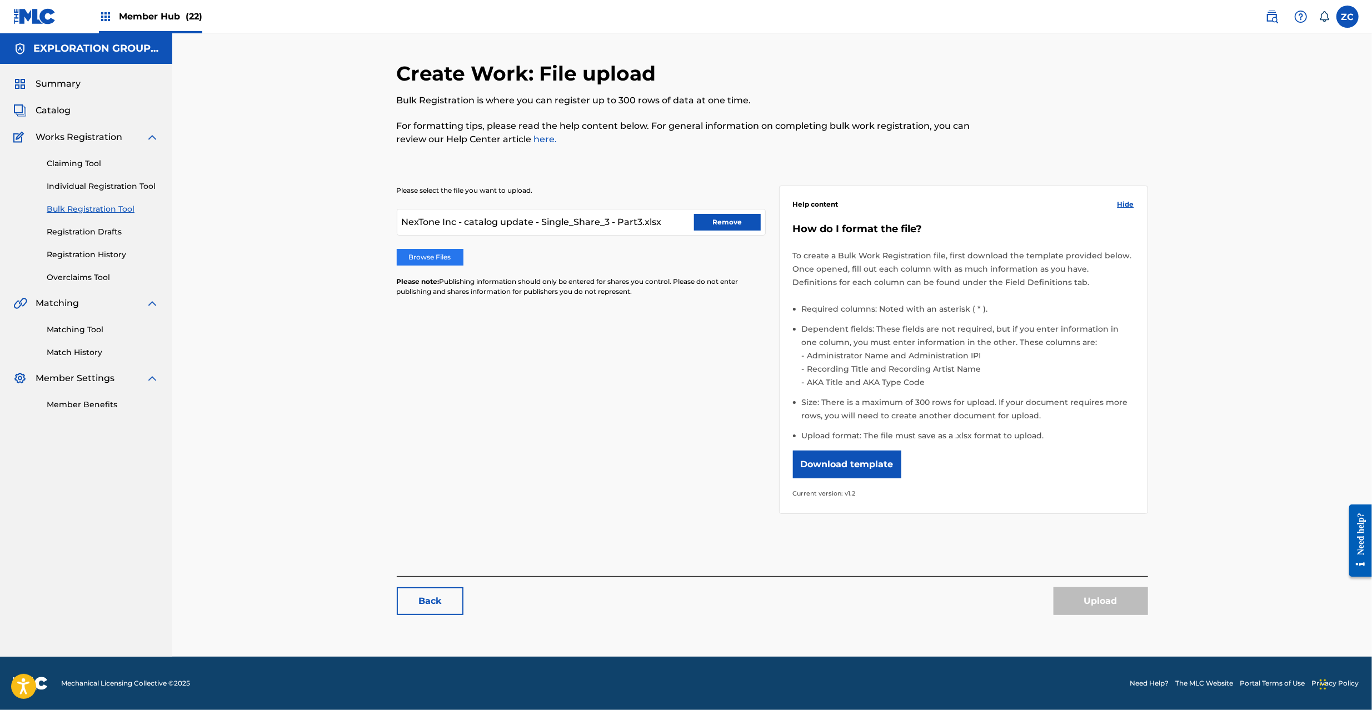
click at [445, 258] on label "Browse Files" at bounding box center [430, 257] width 67 height 17
click at [0, 0] on input "Browse Files" at bounding box center [0, 0] width 0 height 0
click at [1086, 607] on button "Upload" at bounding box center [1101, 601] width 94 height 28
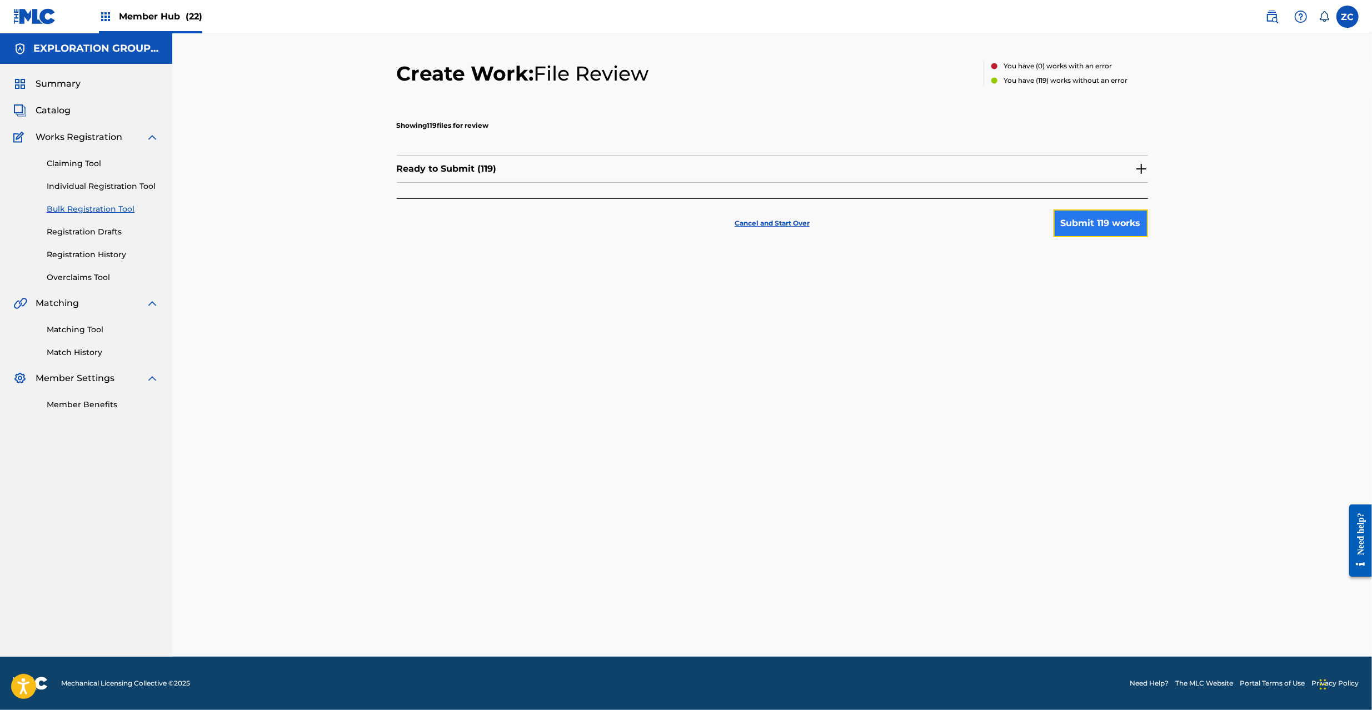
click at [1088, 225] on button "Submit 119 works" at bounding box center [1101, 224] width 94 height 28
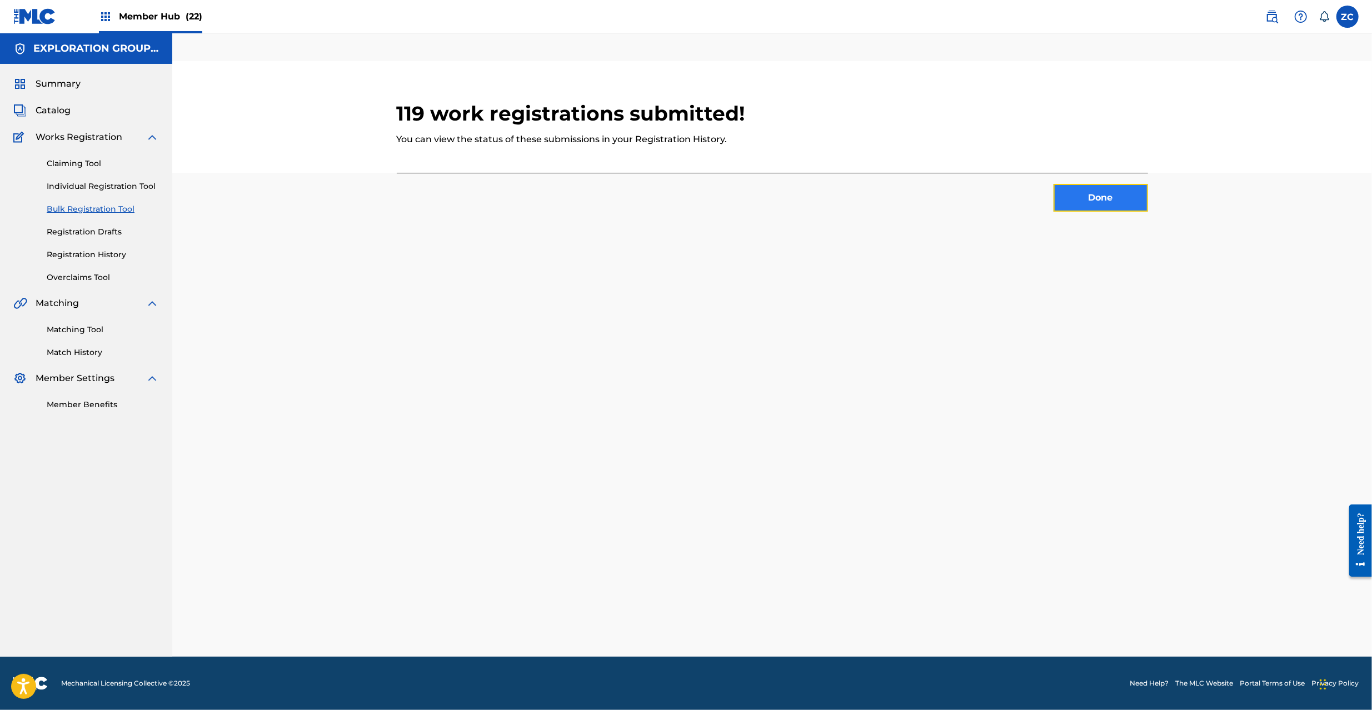
click at [1117, 205] on button "Done" at bounding box center [1101, 198] width 94 height 28
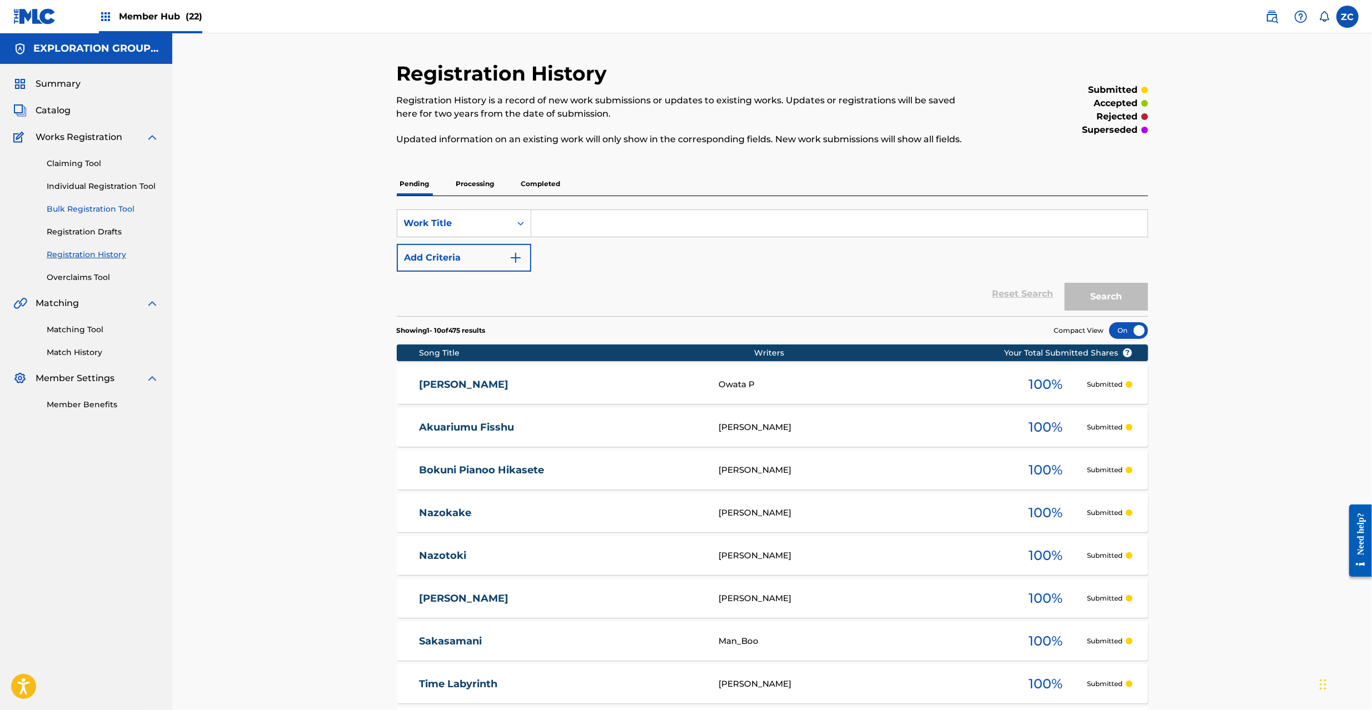
click at [112, 207] on link "Bulk Registration Tool" at bounding box center [103, 209] width 112 height 12
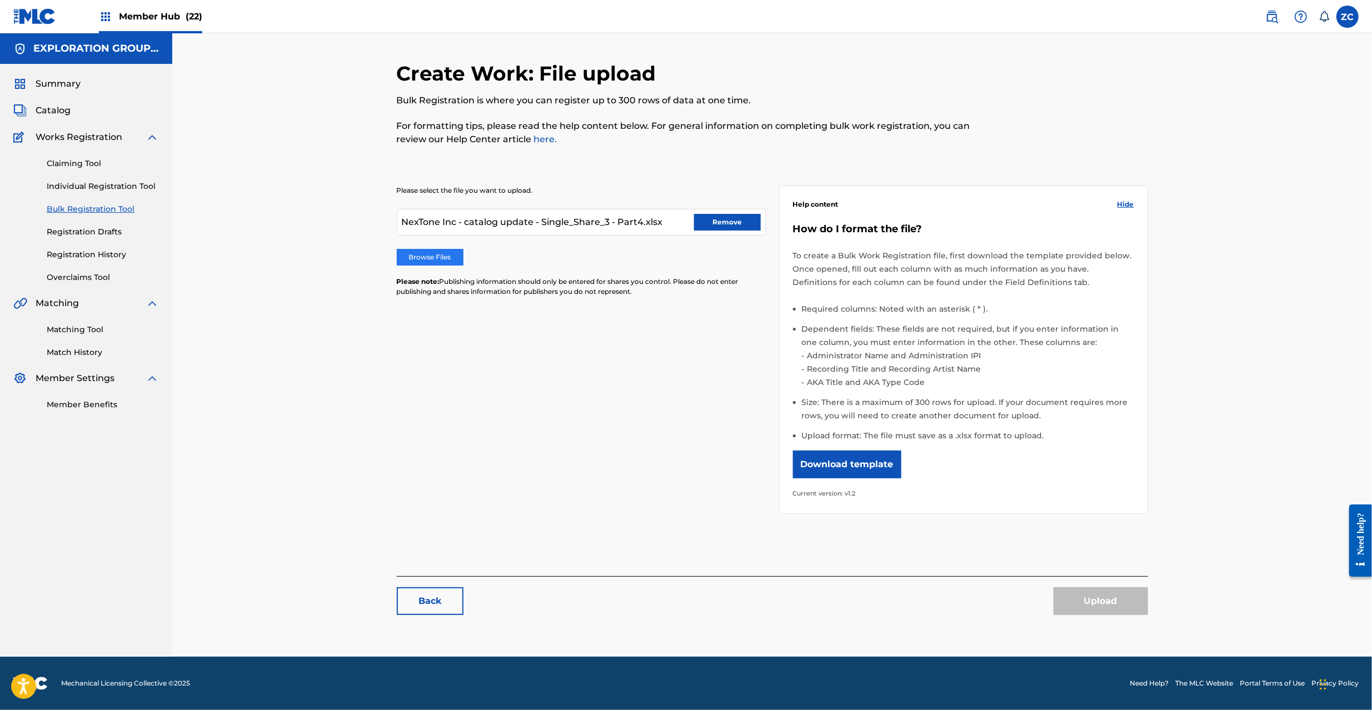
click at [444, 253] on label "Browse Files" at bounding box center [430, 257] width 67 height 17
click at [0, 0] on input "Browse Files" at bounding box center [0, 0] width 0 height 0
click at [1108, 603] on button "Upload" at bounding box center [1101, 601] width 94 height 28
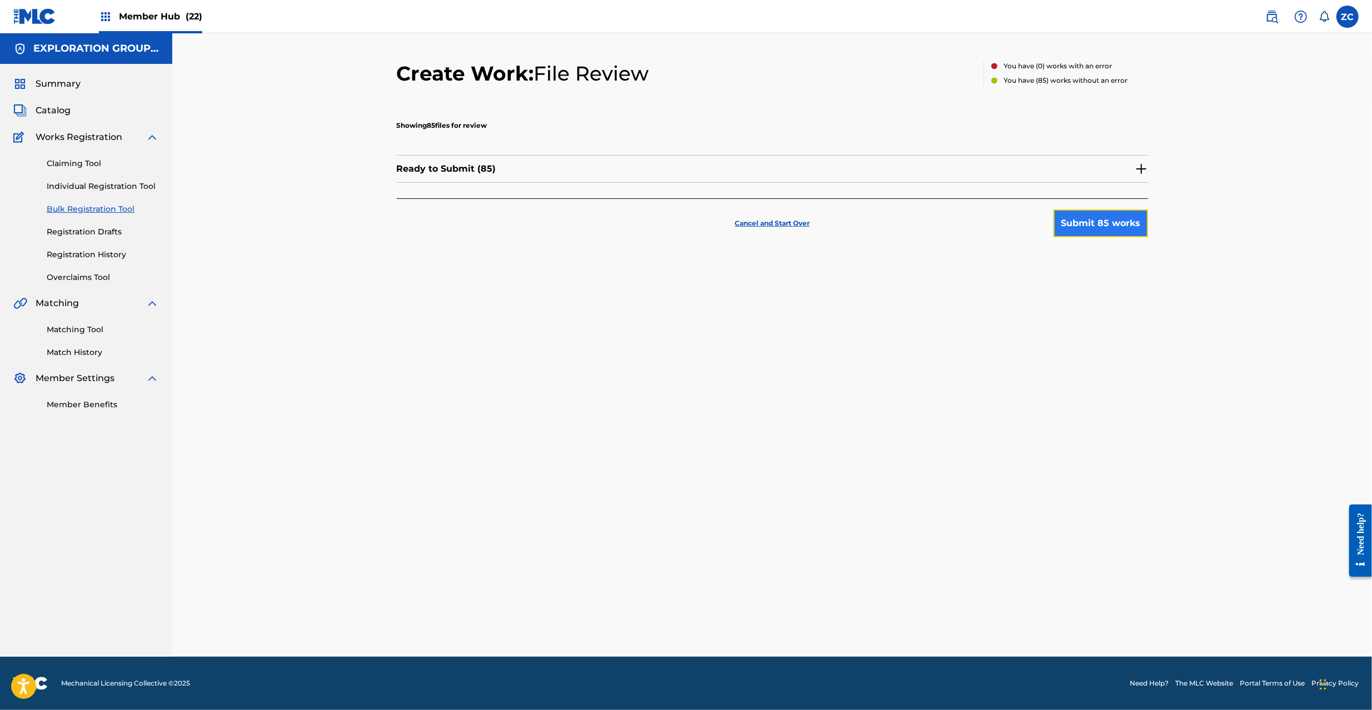
click at [1101, 219] on button "Submit 85 works" at bounding box center [1101, 224] width 94 height 28
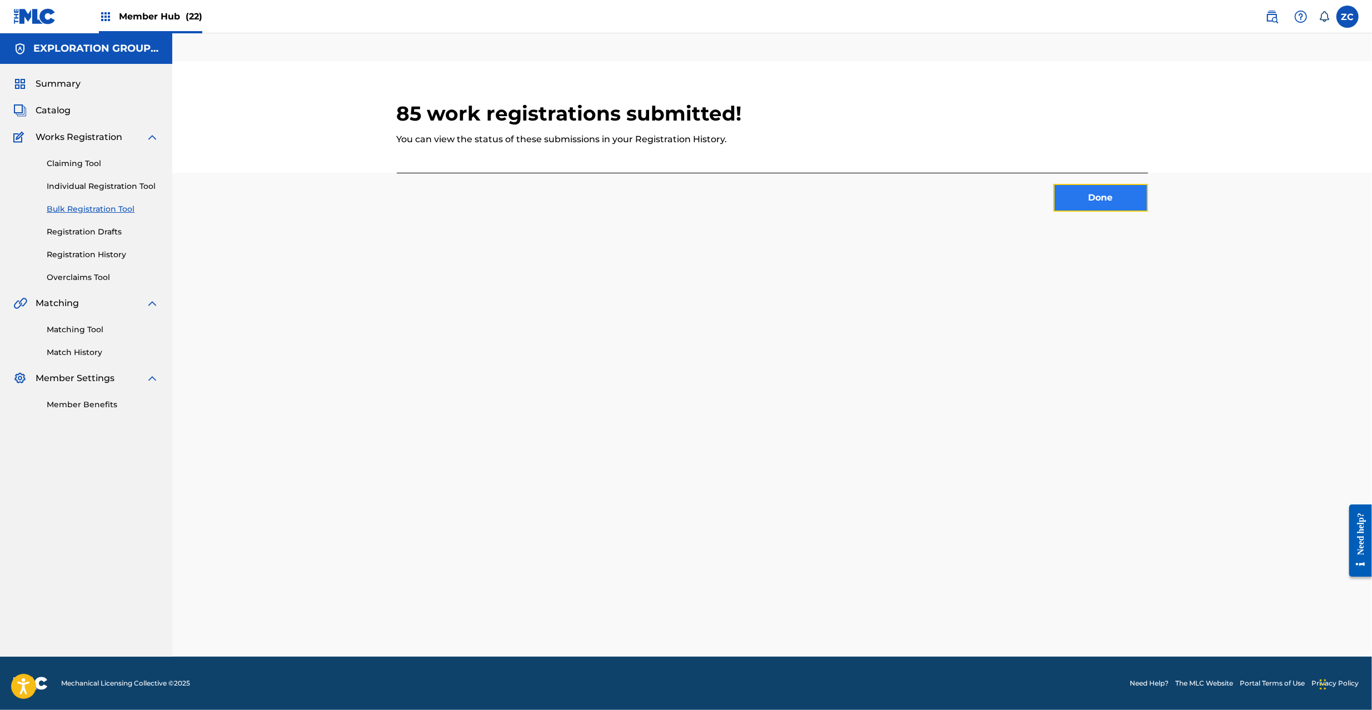
drag, startPoint x: 1090, startPoint y: 195, endPoint x: 1083, endPoint y: 194, distance: 6.7
click at [1083, 194] on button "Done" at bounding box center [1101, 198] width 94 height 28
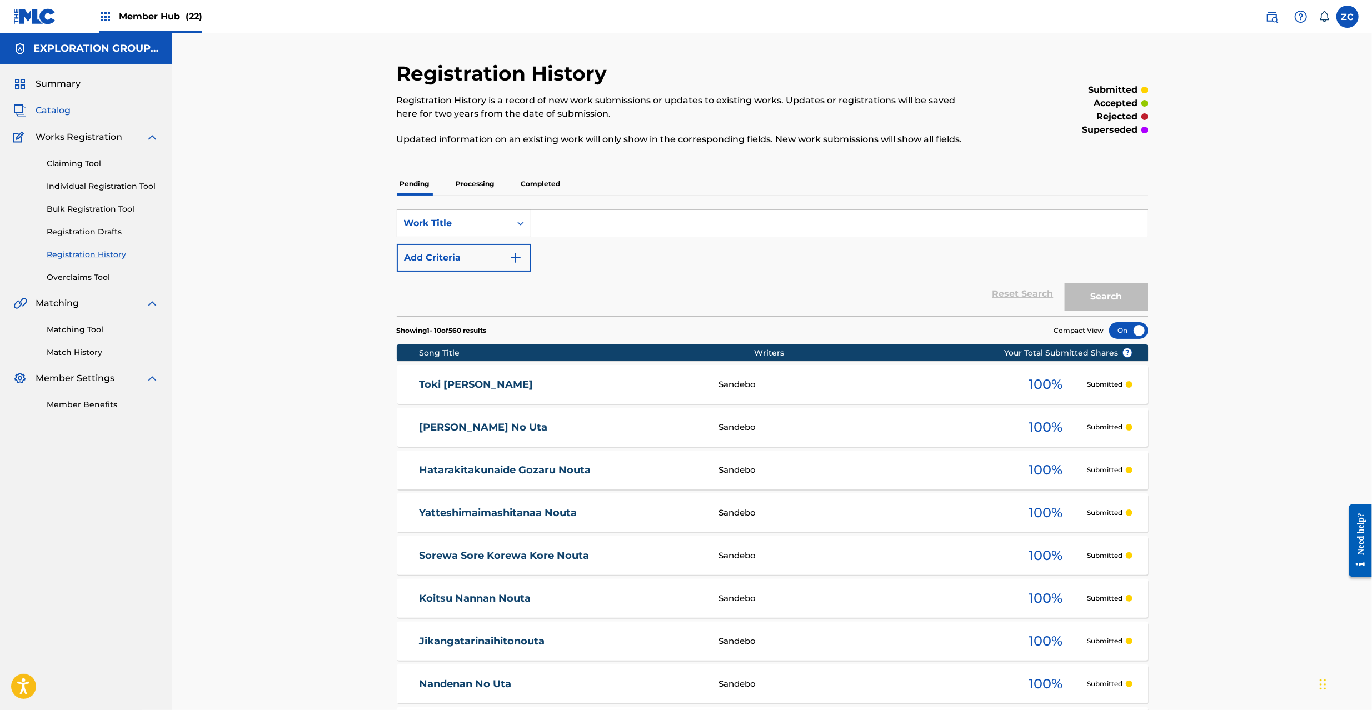
click at [54, 110] on span "Catalog" at bounding box center [53, 110] width 35 height 13
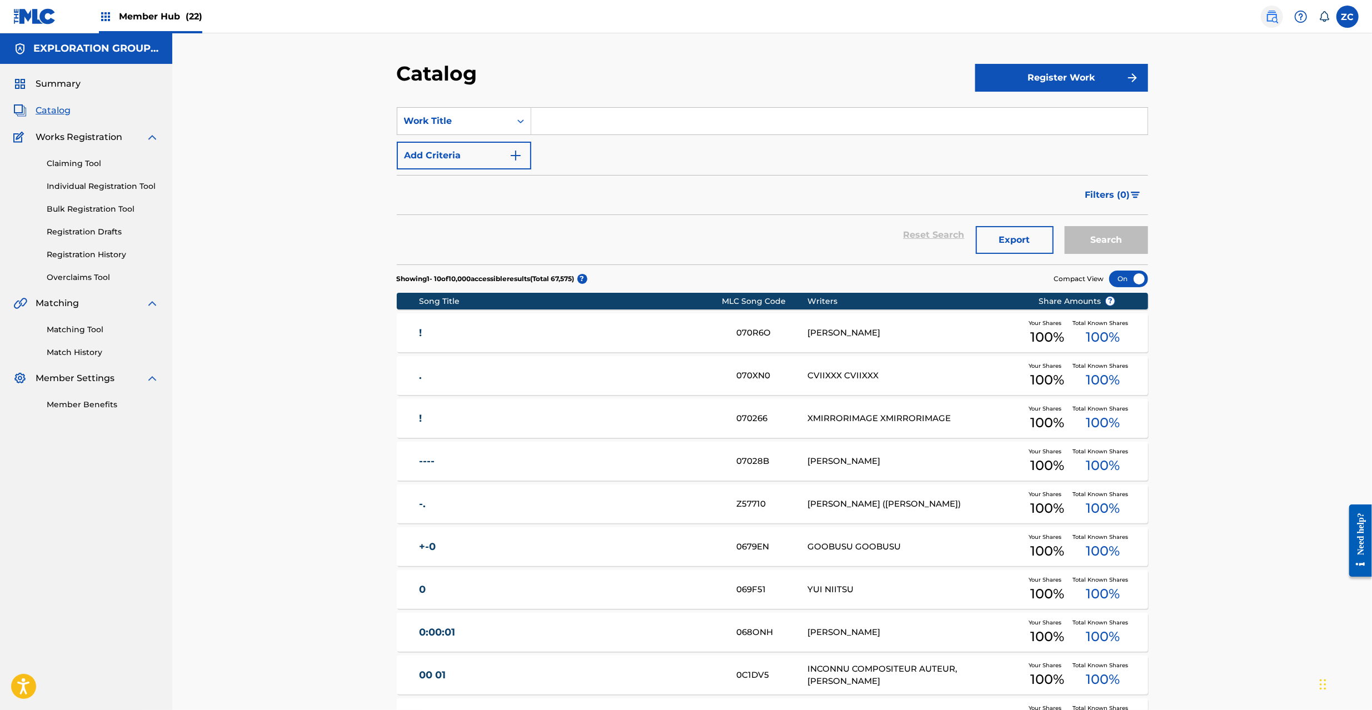
click at [1270, 20] on img at bounding box center [1272, 16] width 13 height 13
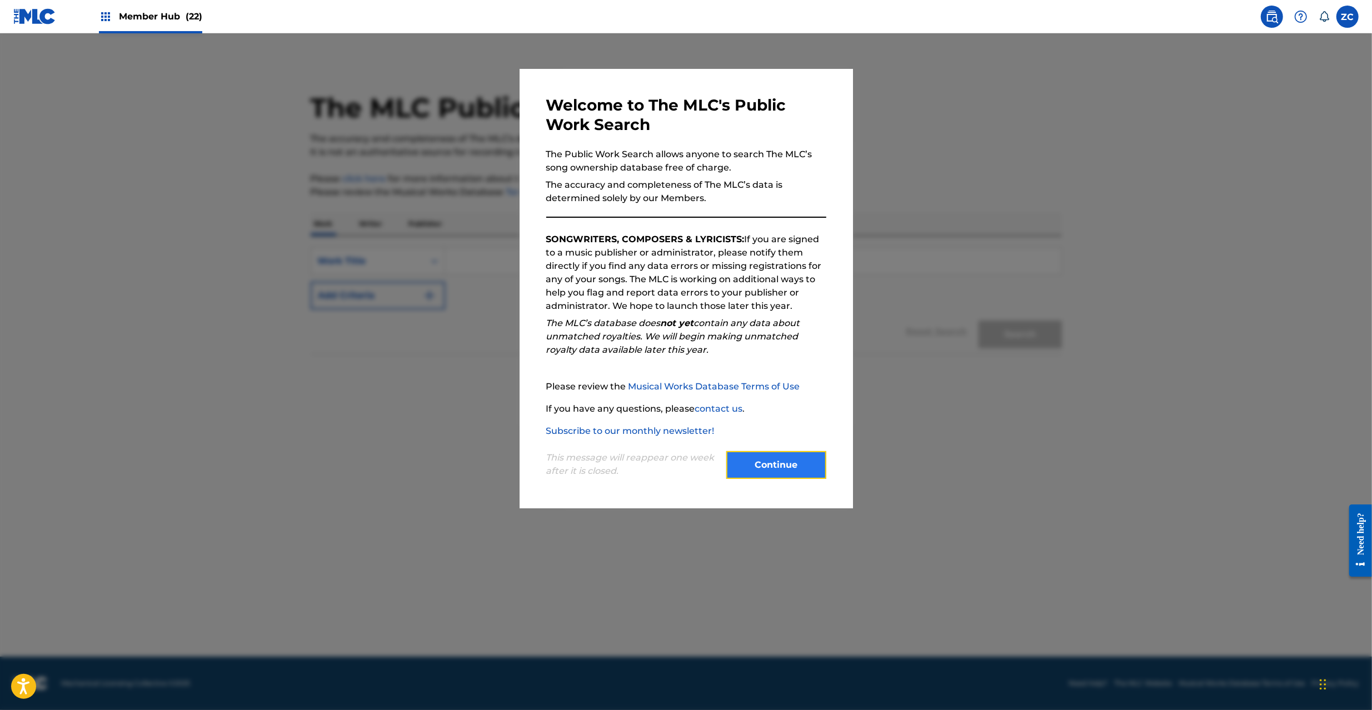
click at [799, 465] on button "Continue" at bounding box center [776, 465] width 100 height 28
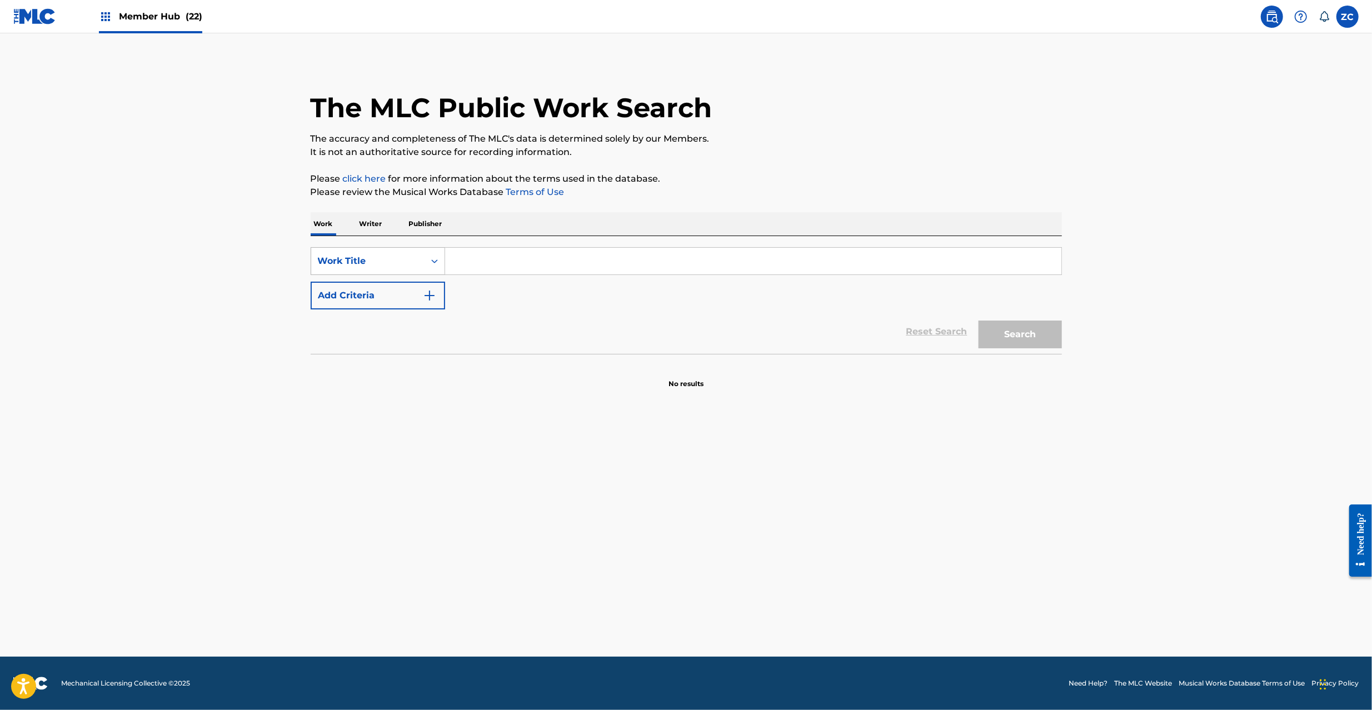
drag, startPoint x: 388, startPoint y: 259, endPoint x: 377, endPoint y: 271, distance: 16.5
click at [387, 259] on div "Work Title" at bounding box center [368, 261] width 100 height 13
click at [358, 294] on div "MLC Song Code" at bounding box center [377, 289] width 133 height 28
